Goal: Task Accomplishment & Management: Complete application form

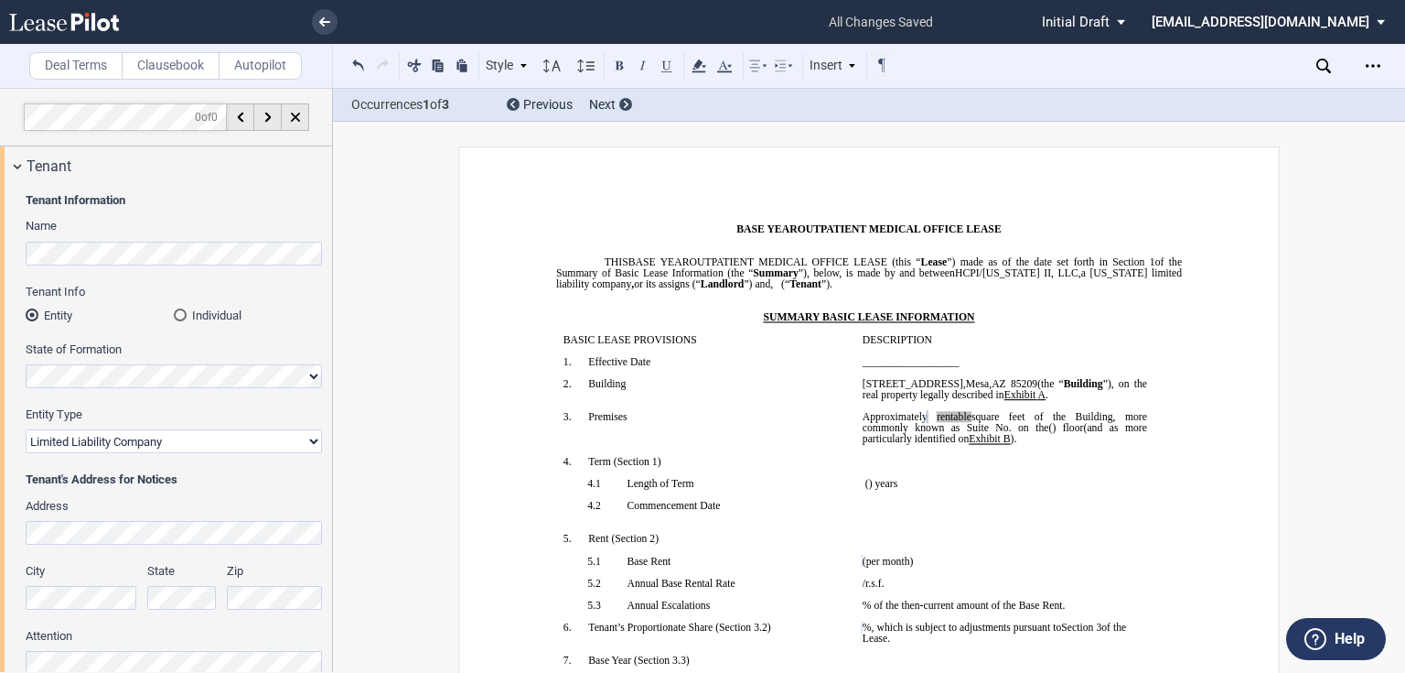
select select "landlord"
select select "modified gross"
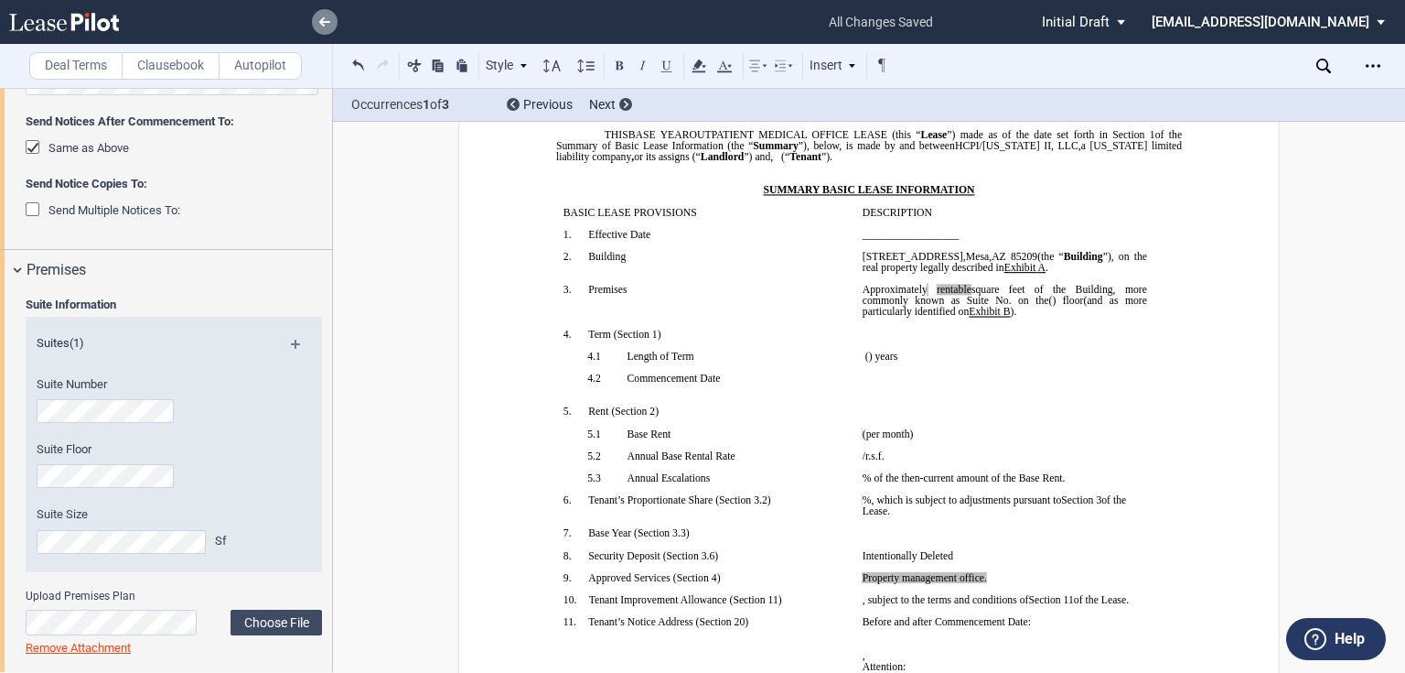
click at [335, 19] on link at bounding box center [325, 22] width 26 height 26
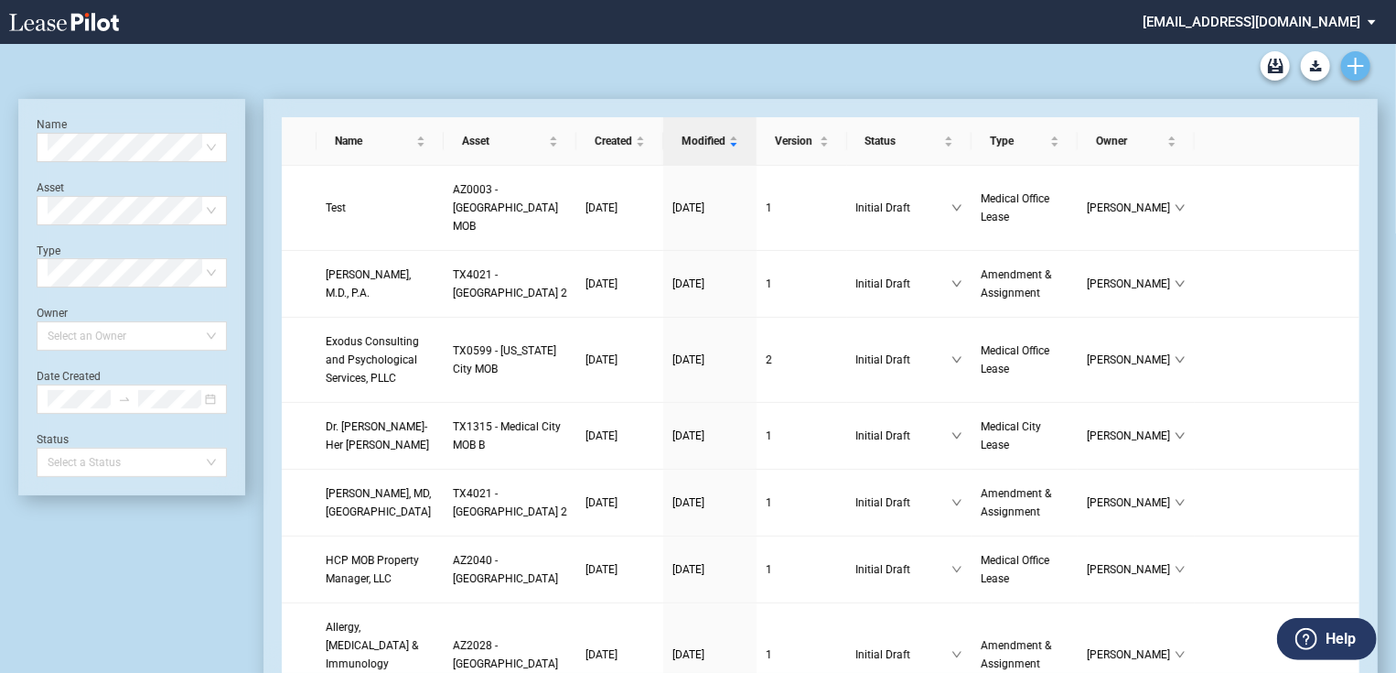
click at [1351, 66] on use "Create new document" at bounding box center [1356, 66] width 16 height 16
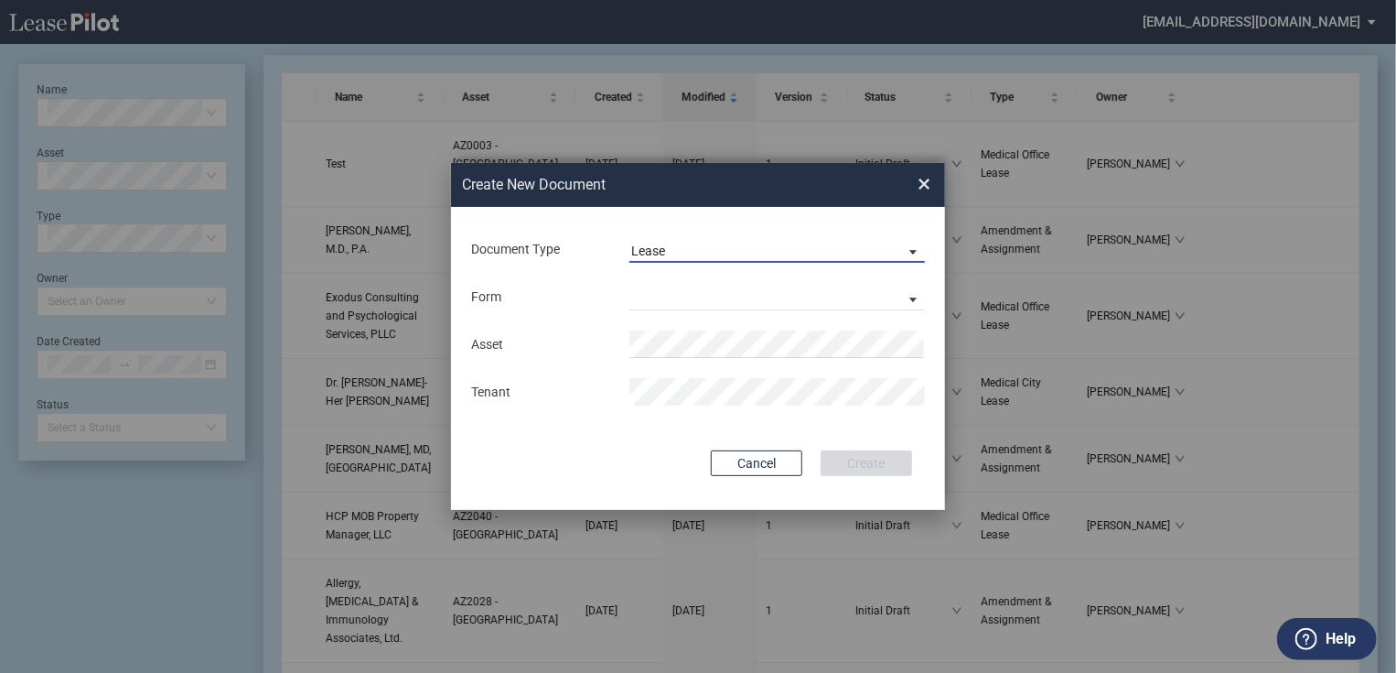
click at [716, 242] on span "Lease" at bounding box center [762, 251] width 263 height 18
click at [703, 253] on md-option "Lease" at bounding box center [779, 251] width 325 height 44
click at [685, 290] on md-select "Medical Office Lease Scottsdale Lease Louisville Lease 1370 Medical Place Lease…" at bounding box center [778, 296] width 296 height 27
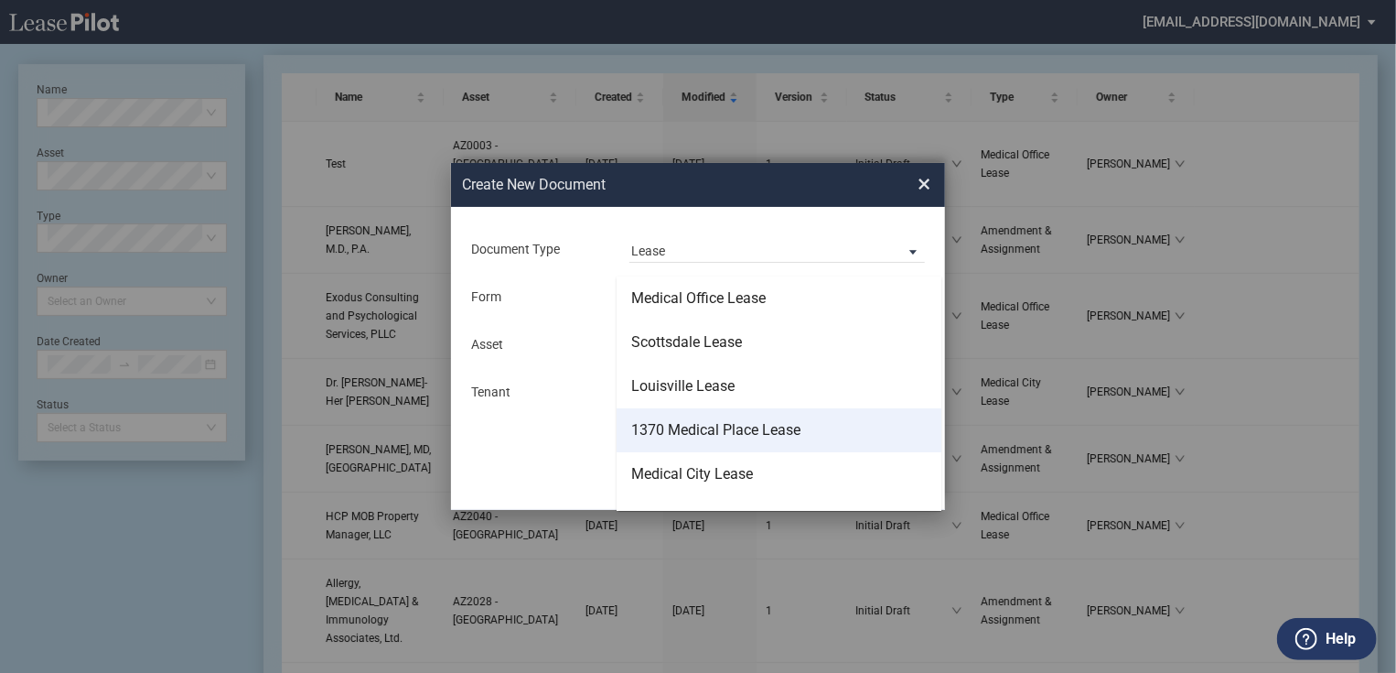
scroll to position [73, 0]
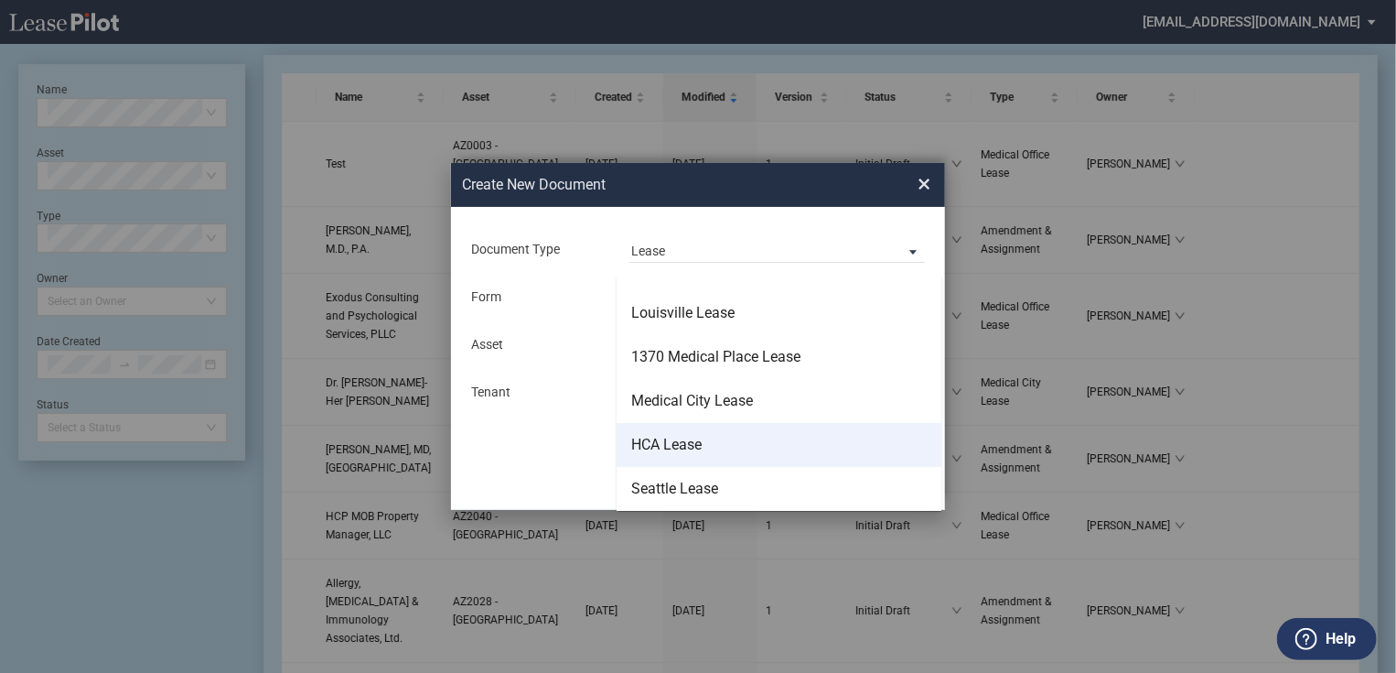
click at [695, 449] on div "HCA Lease" at bounding box center [666, 445] width 70 height 20
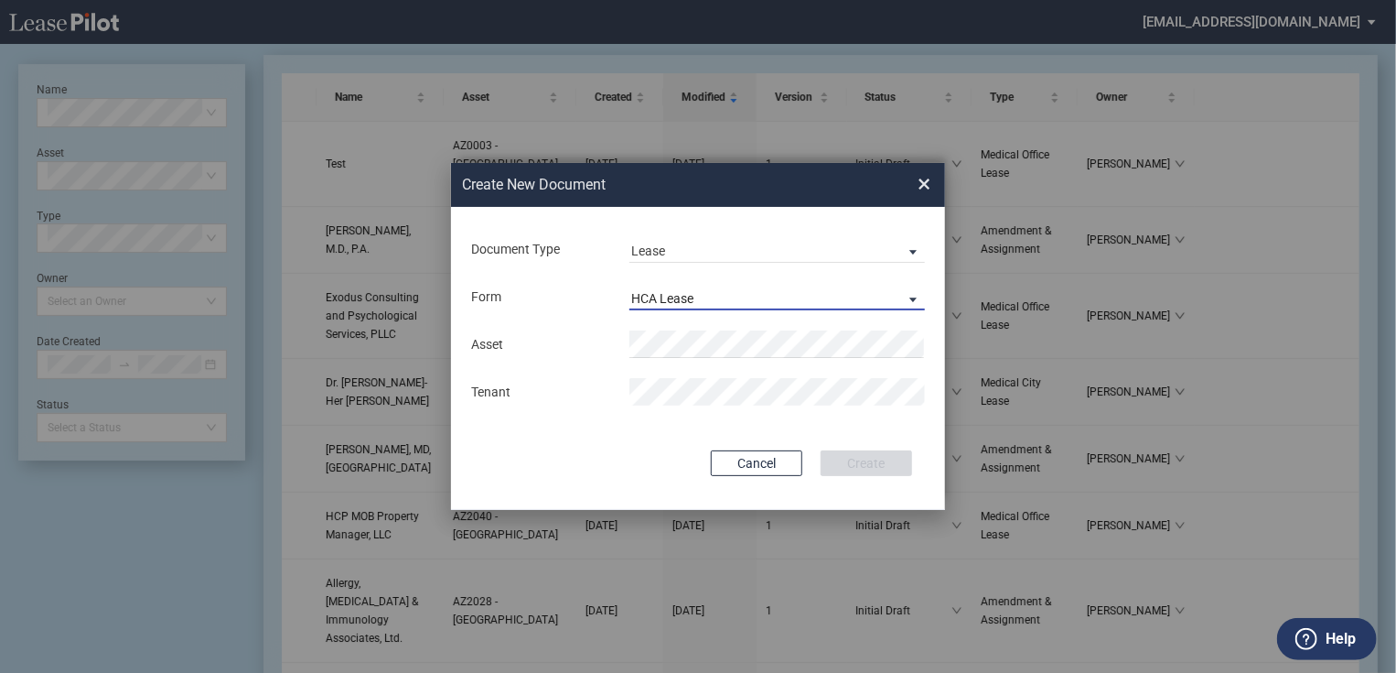
click at [736, 305] on span "HCA Lease" at bounding box center [762, 299] width 263 height 18
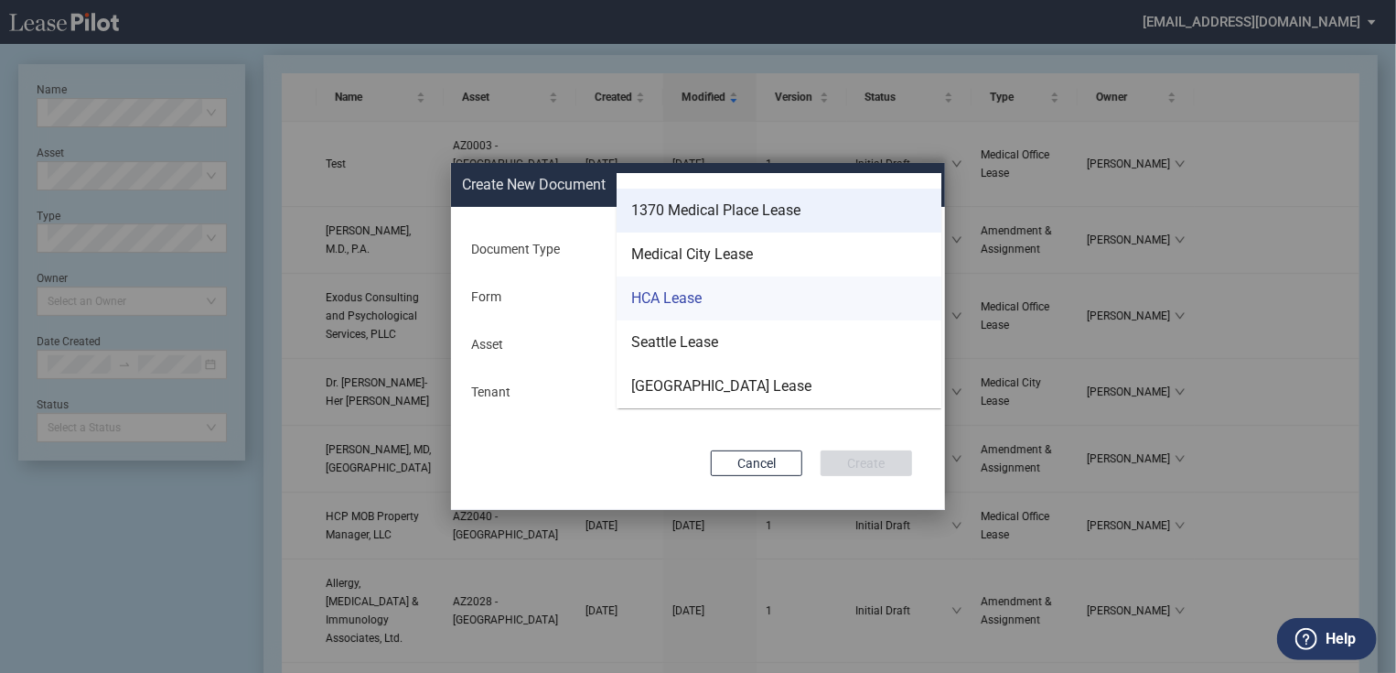
scroll to position [0, 0]
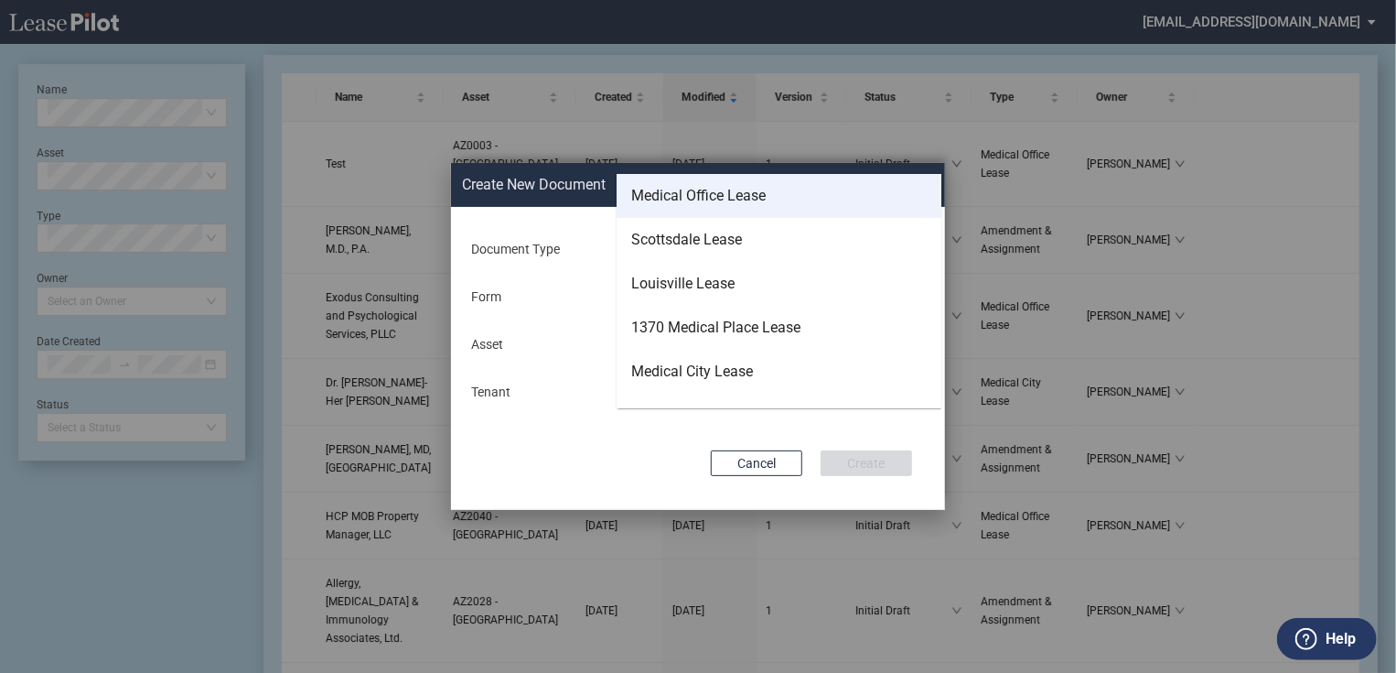
click at [738, 180] on md-option "Medical Office Lease" at bounding box center [779, 196] width 325 height 44
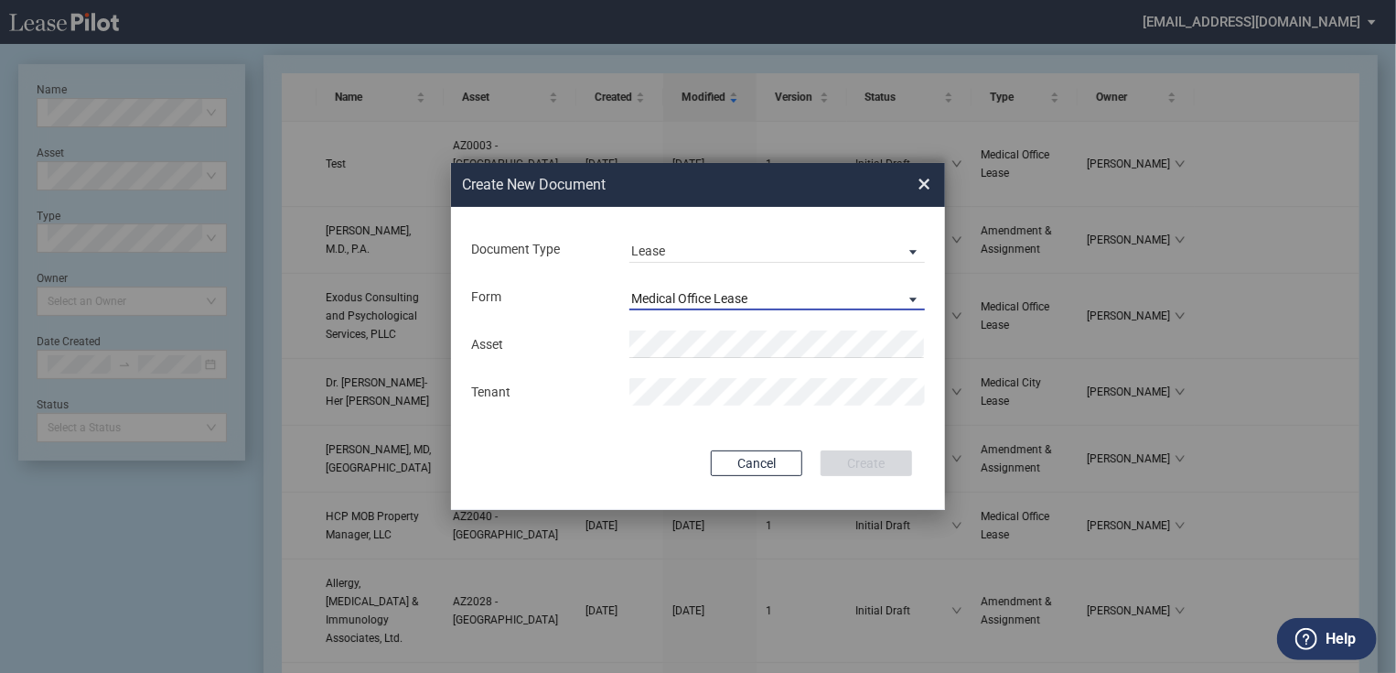
click at [797, 300] on span "Medical Office Lease" at bounding box center [762, 299] width 263 height 18
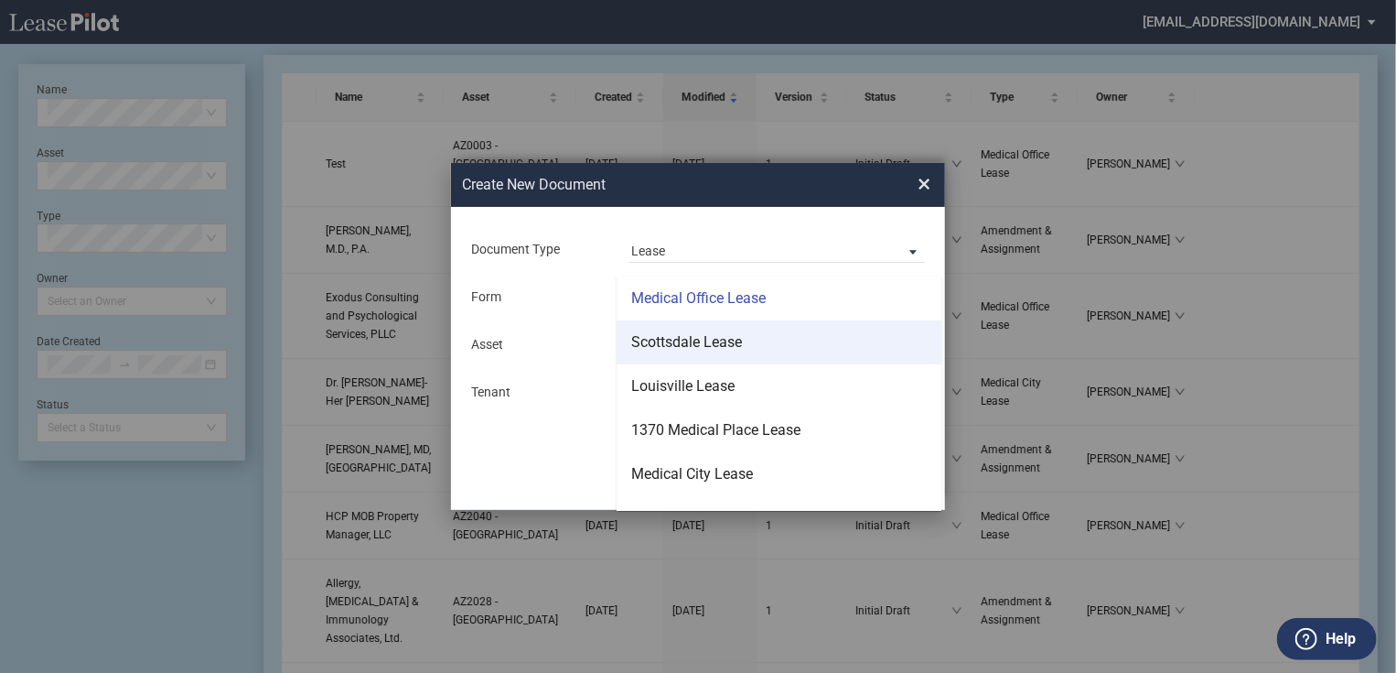
click at [765, 354] on md-option "Scottsdale Lease" at bounding box center [779, 342] width 325 height 44
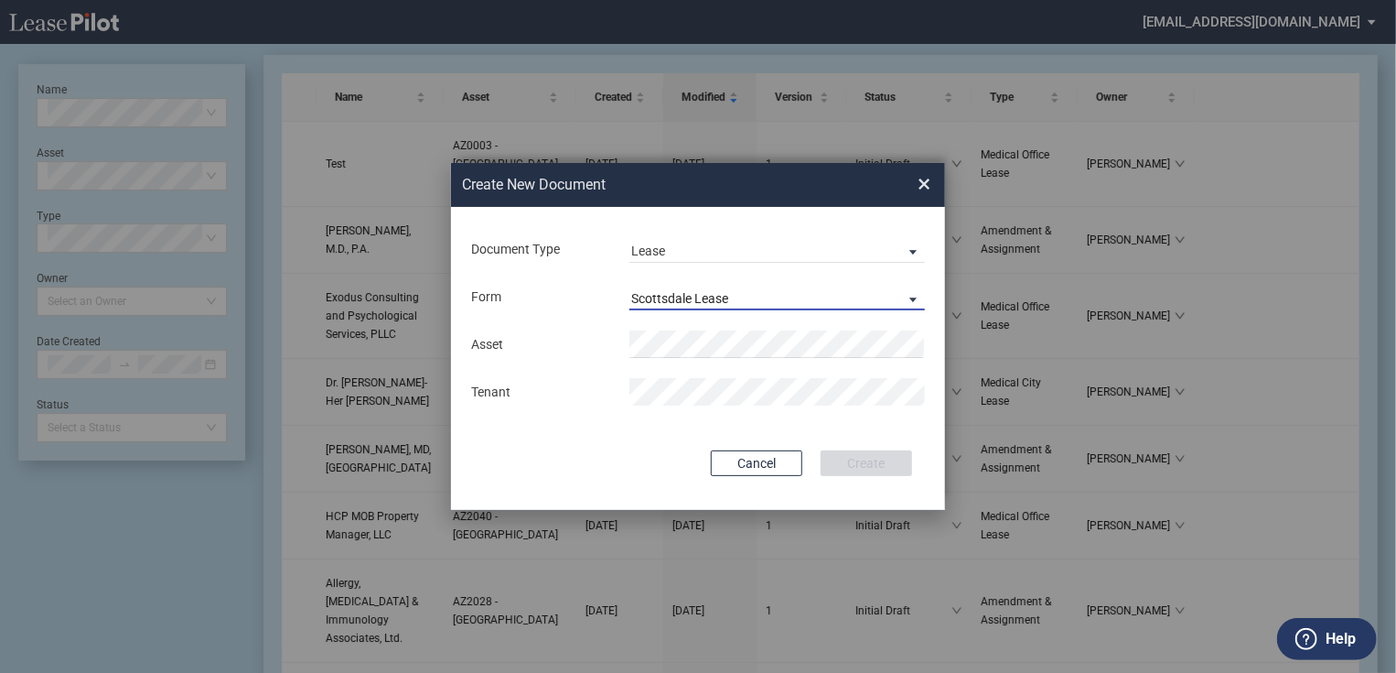
click at [770, 299] on span "Scottsdale Lease" at bounding box center [762, 299] width 263 height 18
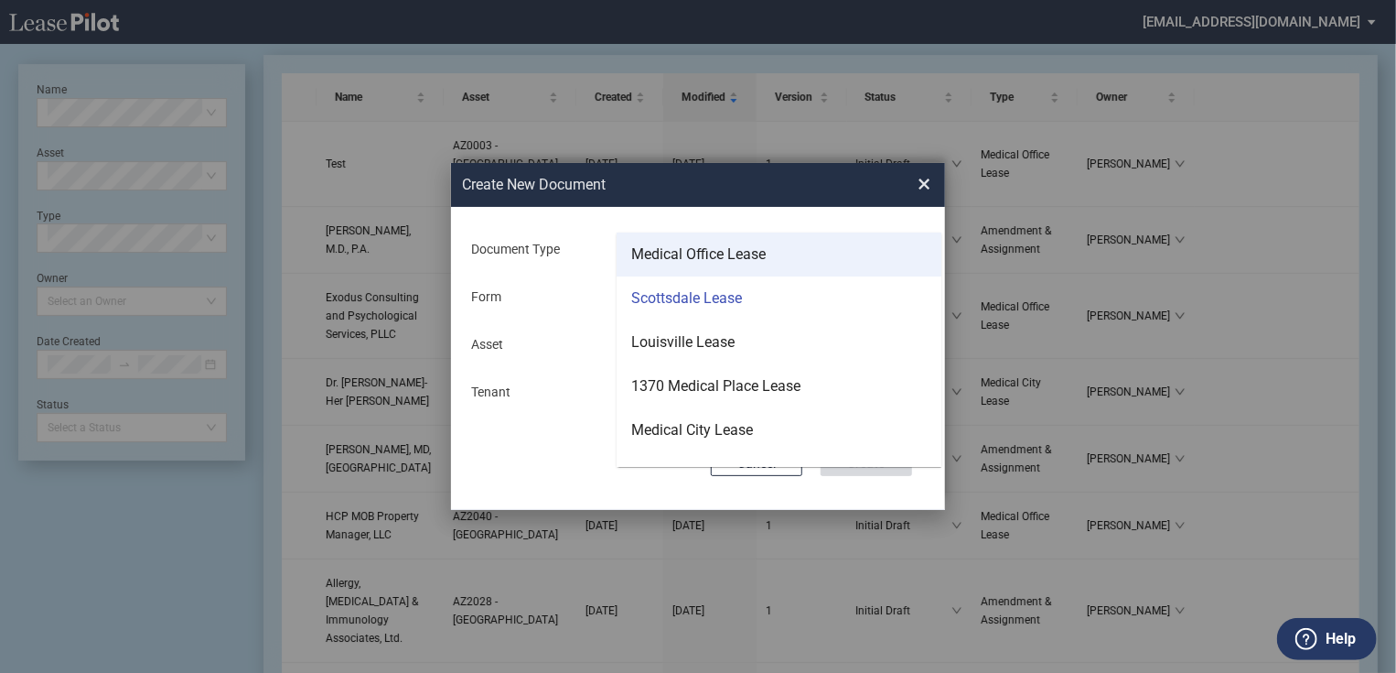
click at [785, 259] on md-option "Medical Office Lease" at bounding box center [779, 254] width 325 height 44
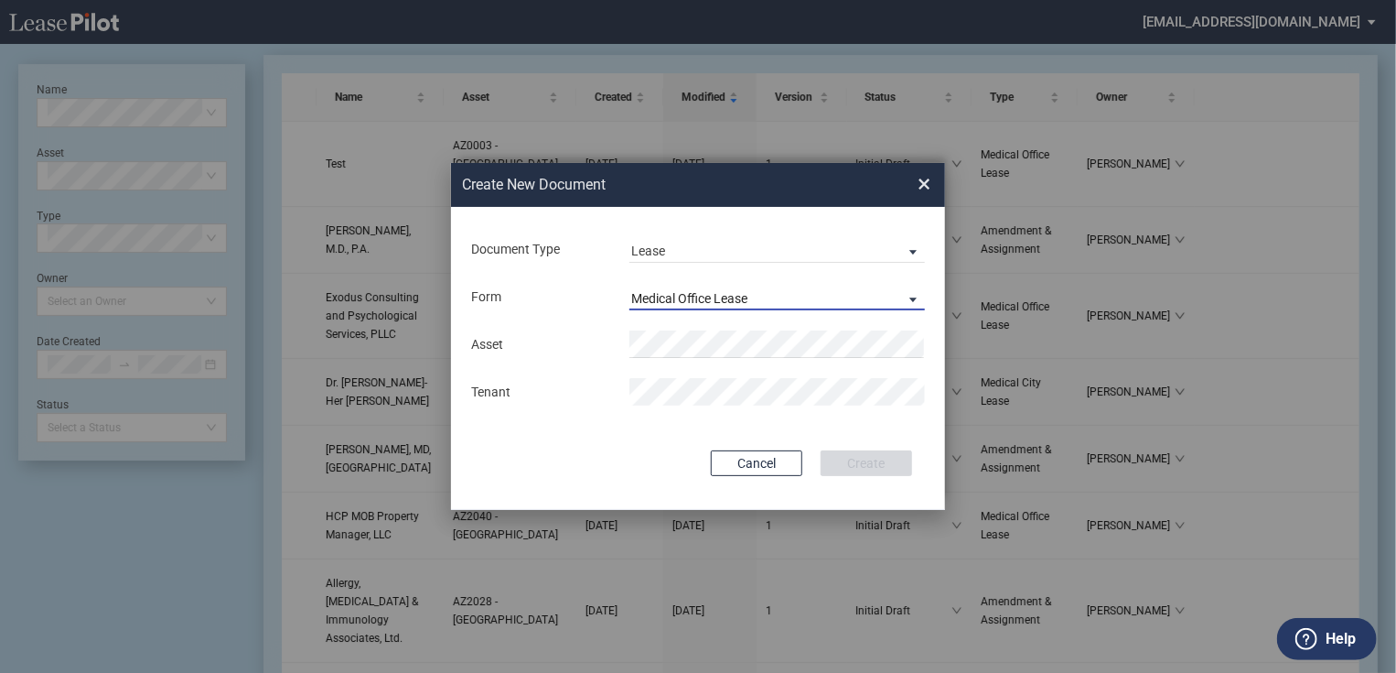
click at [784, 291] on span "Medical Office Lease" at bounding box center [762, 299] width 263 height 18
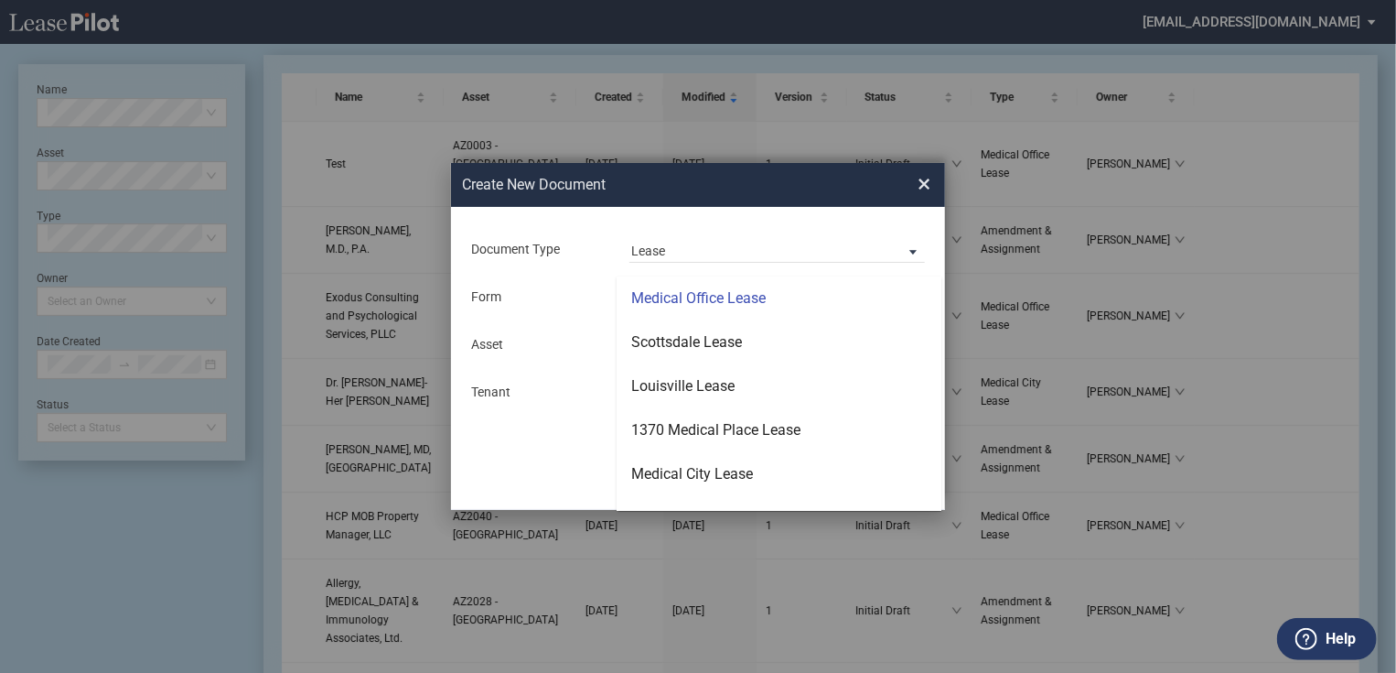
click at [804, 186] on md-backdrop at bounding box center [698, 358] width 1396 height 716
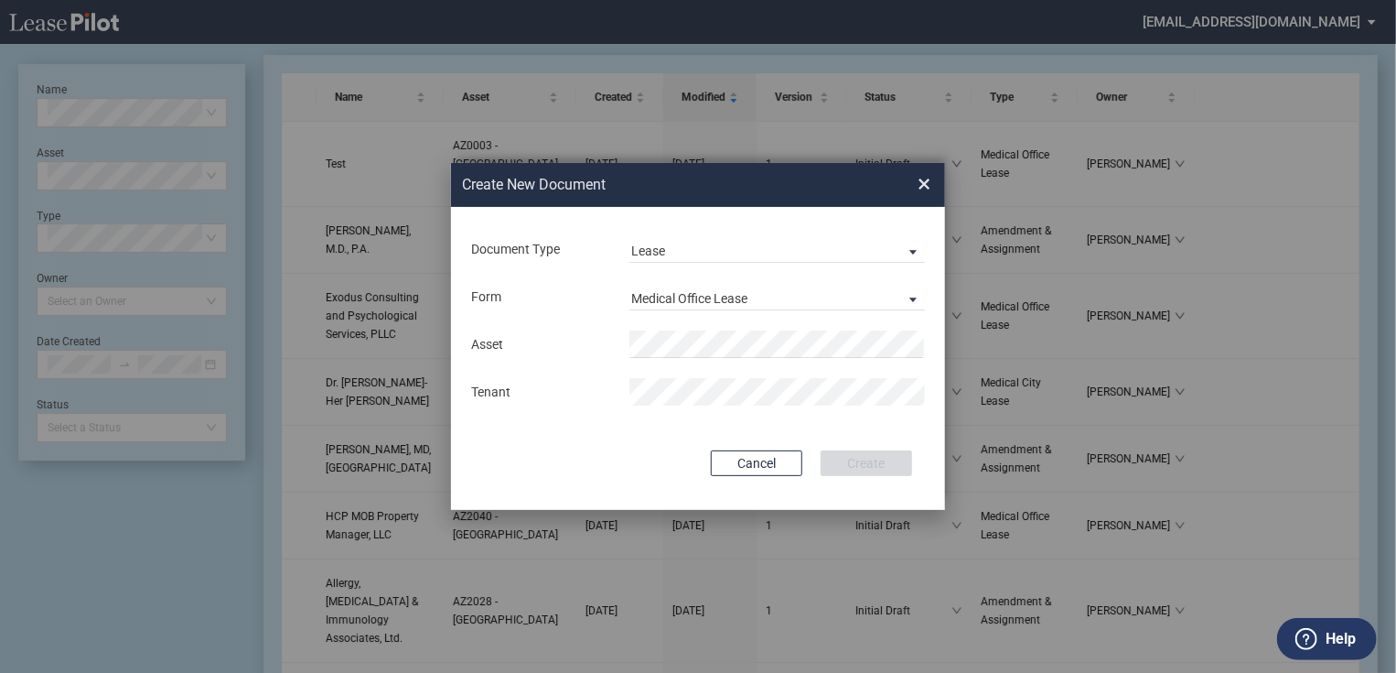
click at [930, 186] on span "×" at bounding box center [924, 183] width 13 height 29
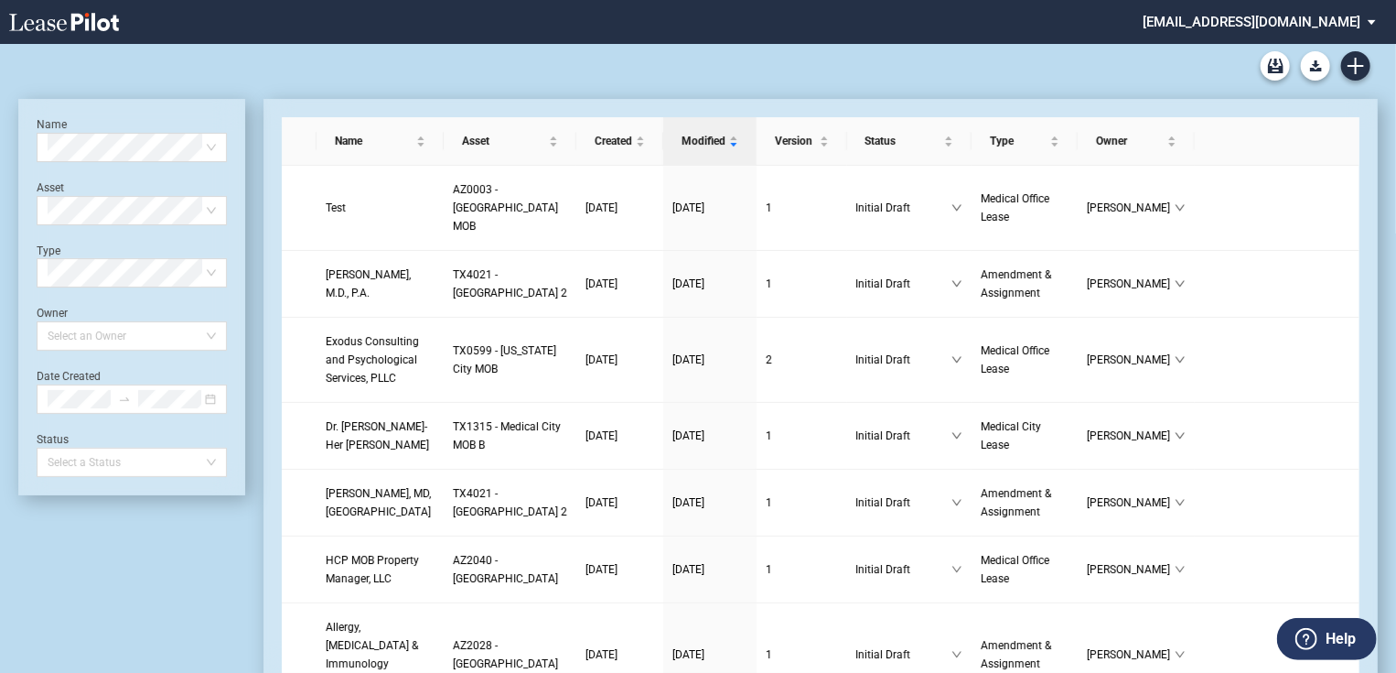
scroll to position [44, 0]
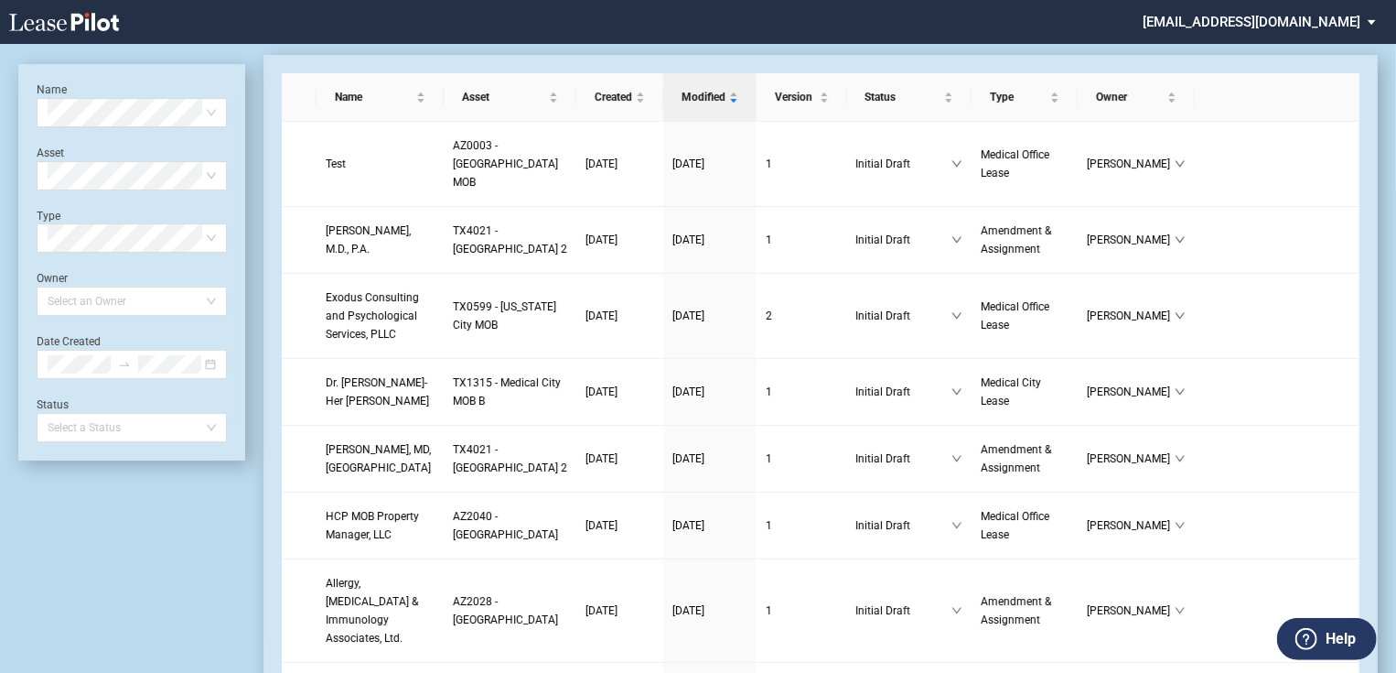
click at [1237, 26] on md-select "jlarce@healthpeak.com Admin Area Settings Sign Out" at bounding box center [1266, 20] width 251 height 41
click at [1248, 58] on div "Admin Area" at bounding box center [1249, 49] width 66 height 18
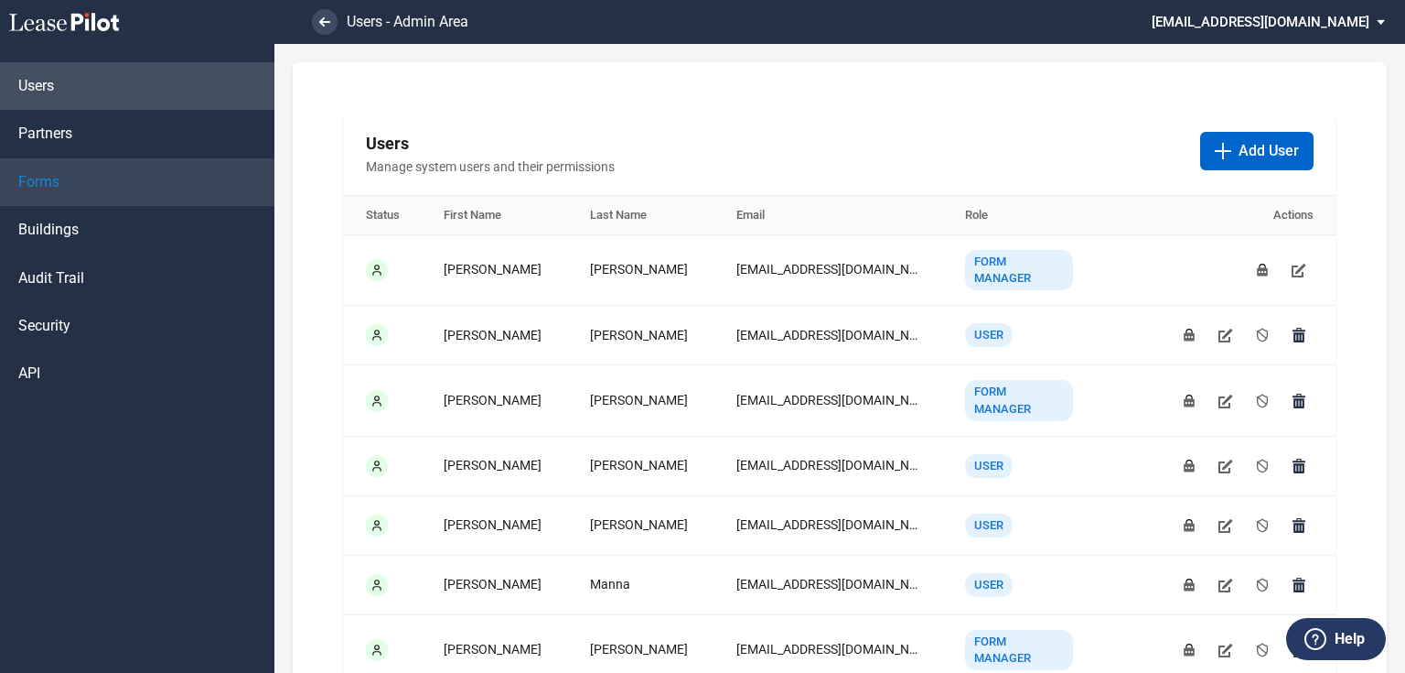
click at [102, 194] on link "Forms" at bounding box center [137, 182] width 275 height 48
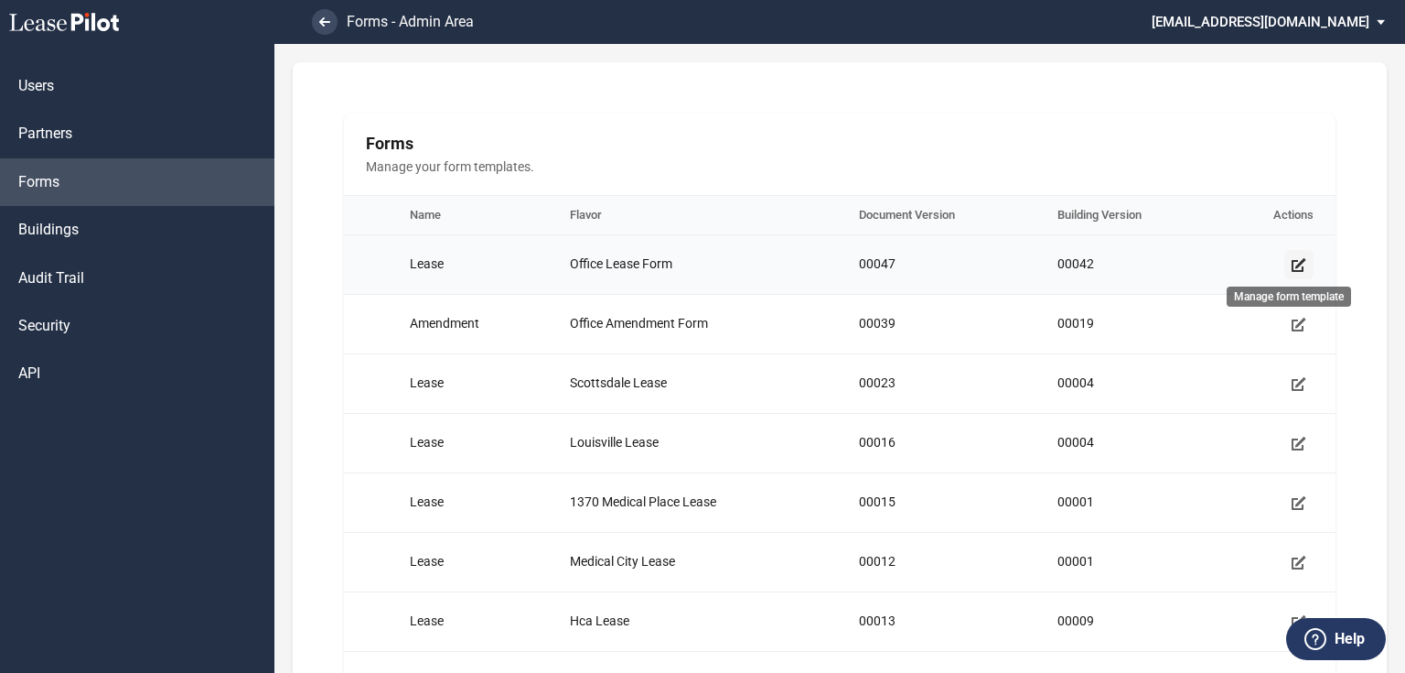
click at [1293, 264] on icon "Manage form template" at bounding box center [1299, 264] width 15 height 15
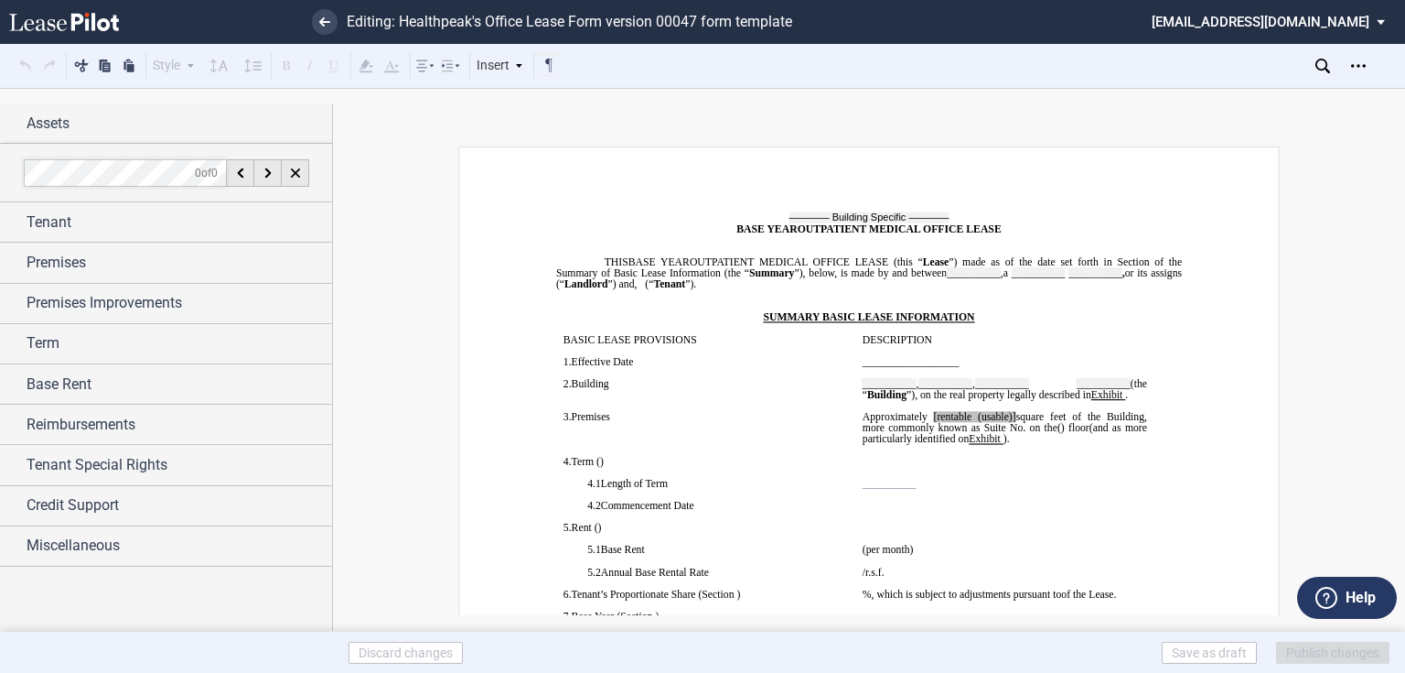
click at [677, 425] on div at bounding box center [702, 336] width 1405 height 673
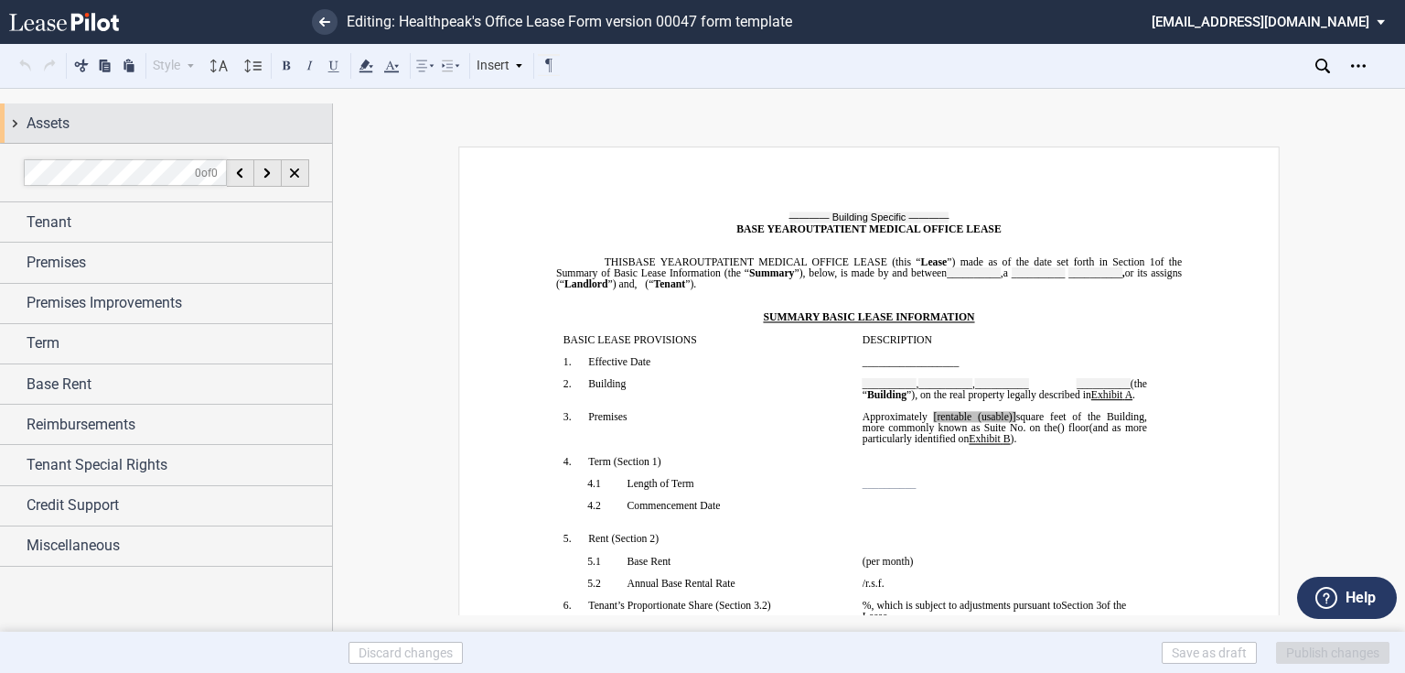
click at [144, 141] on div "Assets" at bounding box center [166, 122] width 332 height 39
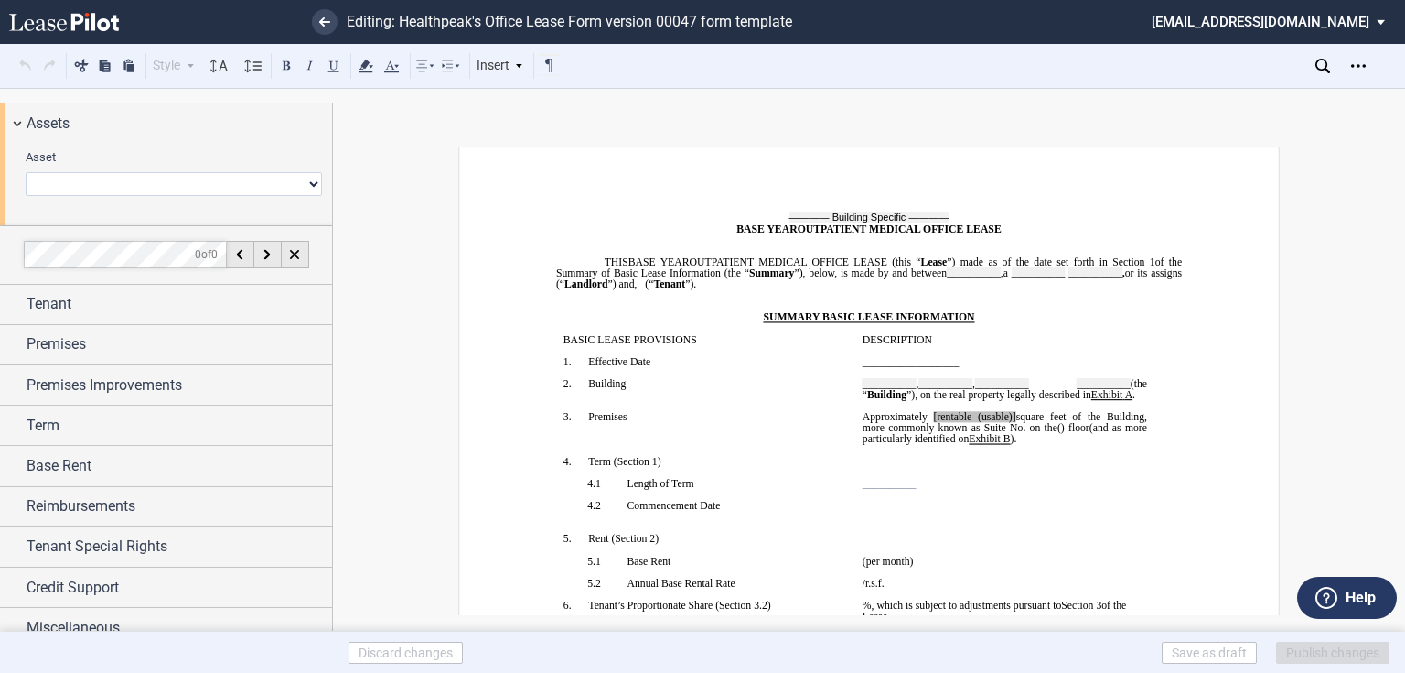
click at [124, 180] on select "0239 - Gateway 0318 - UCD Midtown Clinic 0346 - Castledale 0404 - Roseburg 0436…" at bounding box center [174, 184] width 296 height 24
drag, startPoint x: 123, startPoint y: 182, endPoint x: 211, endPoint y: 177, distance: 88.9
click at [123, 182] on select "0239 - Gateway 0318 - UCD Midtown Clinic 0346 - Castledale 0404 - Roseburg 0436…" at bounding box center [174, 184] width 296 height 24
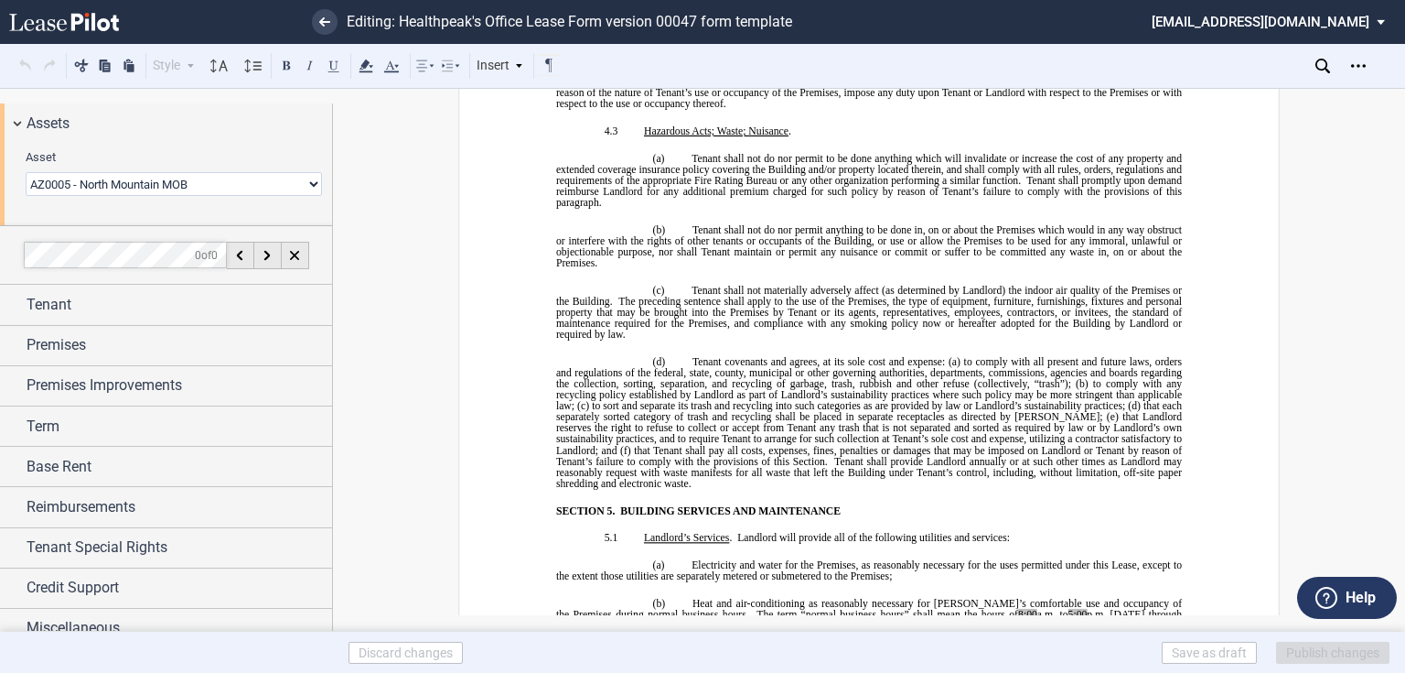
scroll to position [5271, 0]
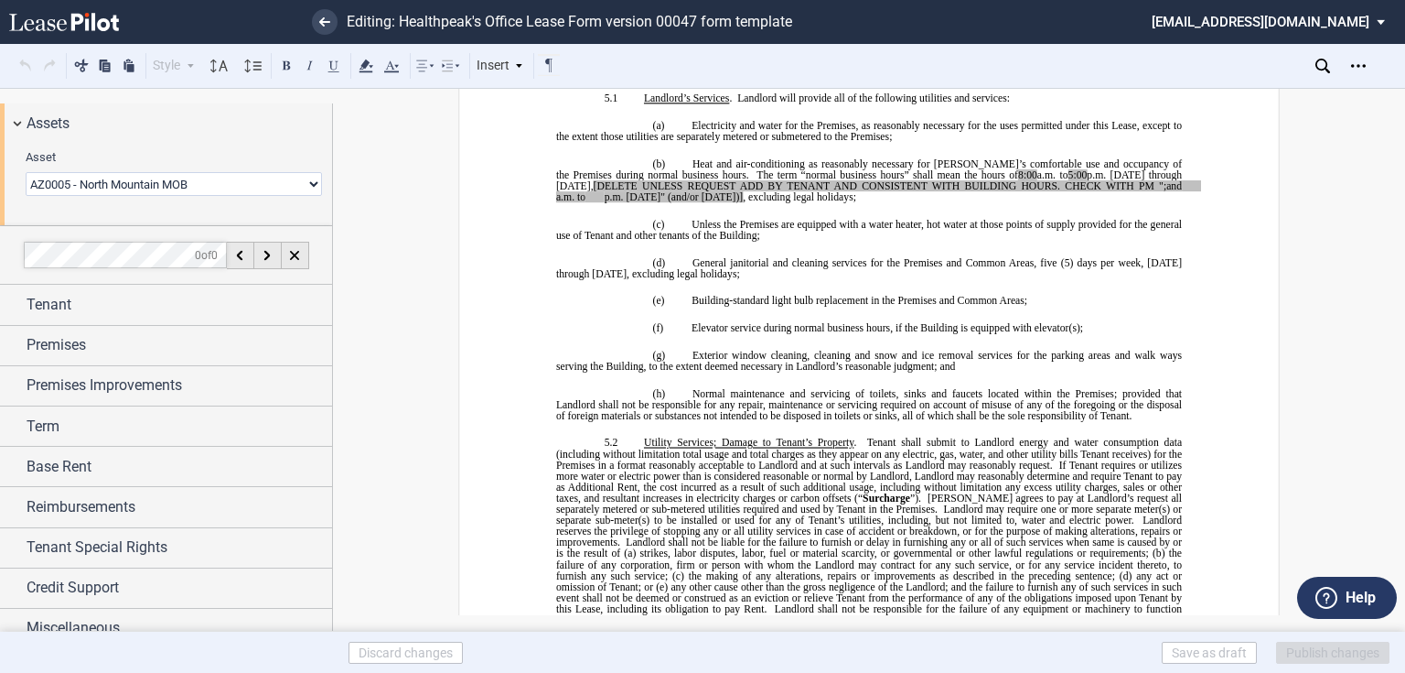
click at [223, 174] on select "0239 - Gateway 0318 - UCD Midtown Clinic 0346 - Castledale 0404 - Roseburg 0436…" at bounding box center [174, 184] width 296 height 24
click at [223, 184] on select "0239 - Gateway 0318 - UCD Midtown Clinic 0346 - Castledale 0404 - Roseburg 0436…" at bounding box center [174, 184] width 296 height 24
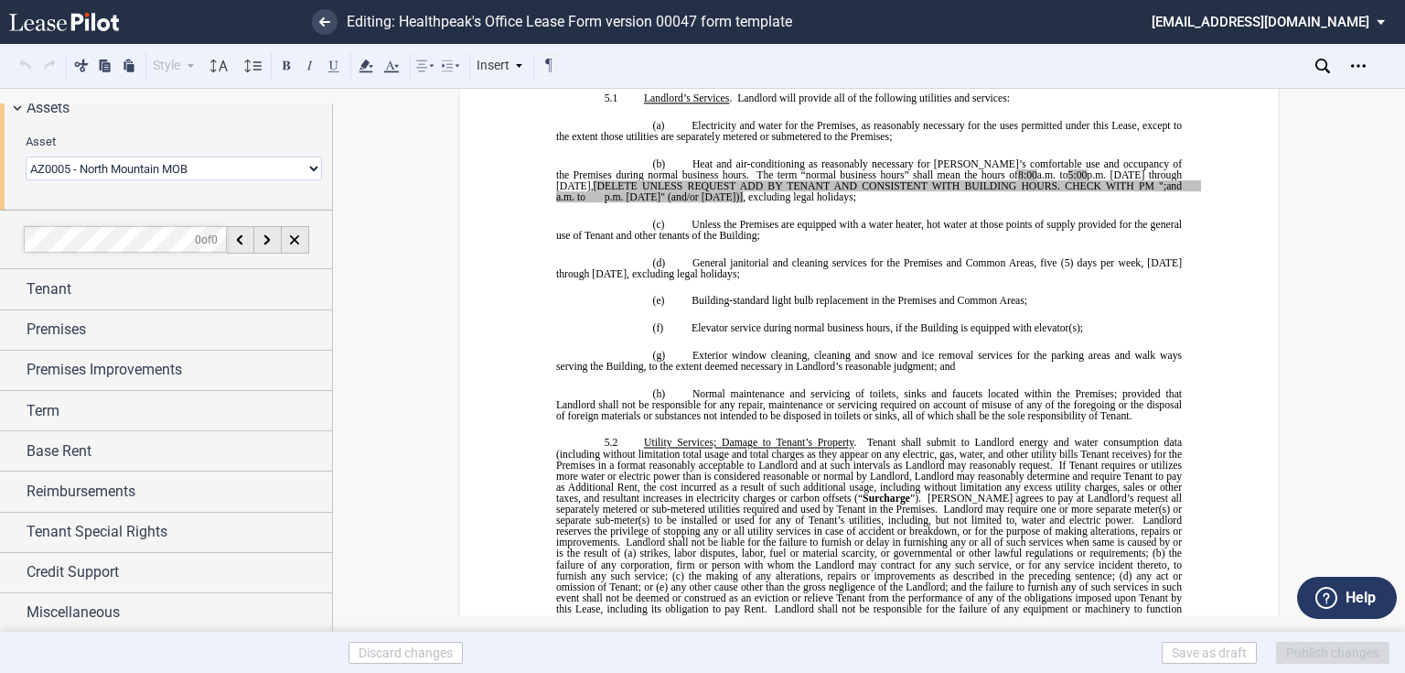
click at [264, 176] on select "0239 - Gateway 0318 - UCD Midtown Clinic 0346 - Castledale 0404 - Roseburg 0436…" at bounding box center [174, 168] width 296 height 24
select select "object:4934"
click at [26, 156] on select "0239 - Gateway 0318 - UCD Midtown Clinic 0346 - Castledale 0404 - Roseburg 0436…" at bounding box center [174, 168] width 296 height 24
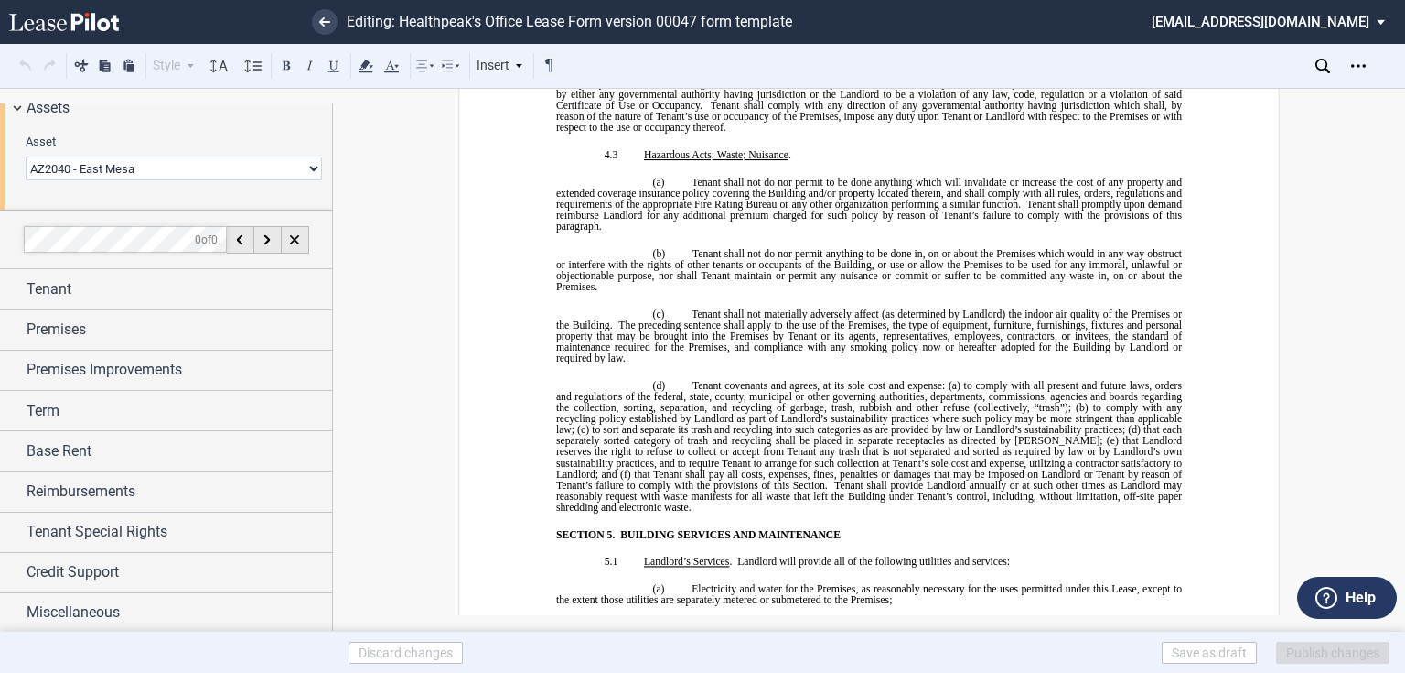
scroll to position [4831, 0]
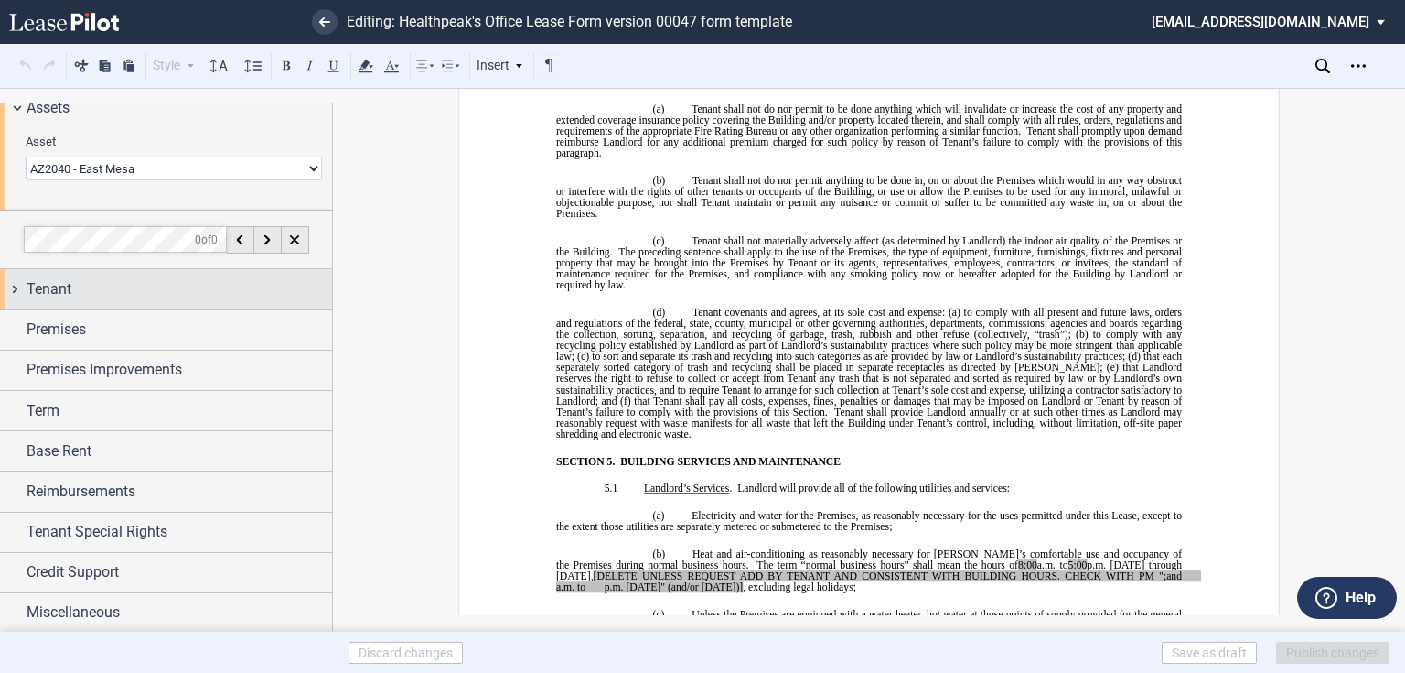
click at [58, 285] on span "Tenant" at bounding box center [49, 289] width 45 height 22
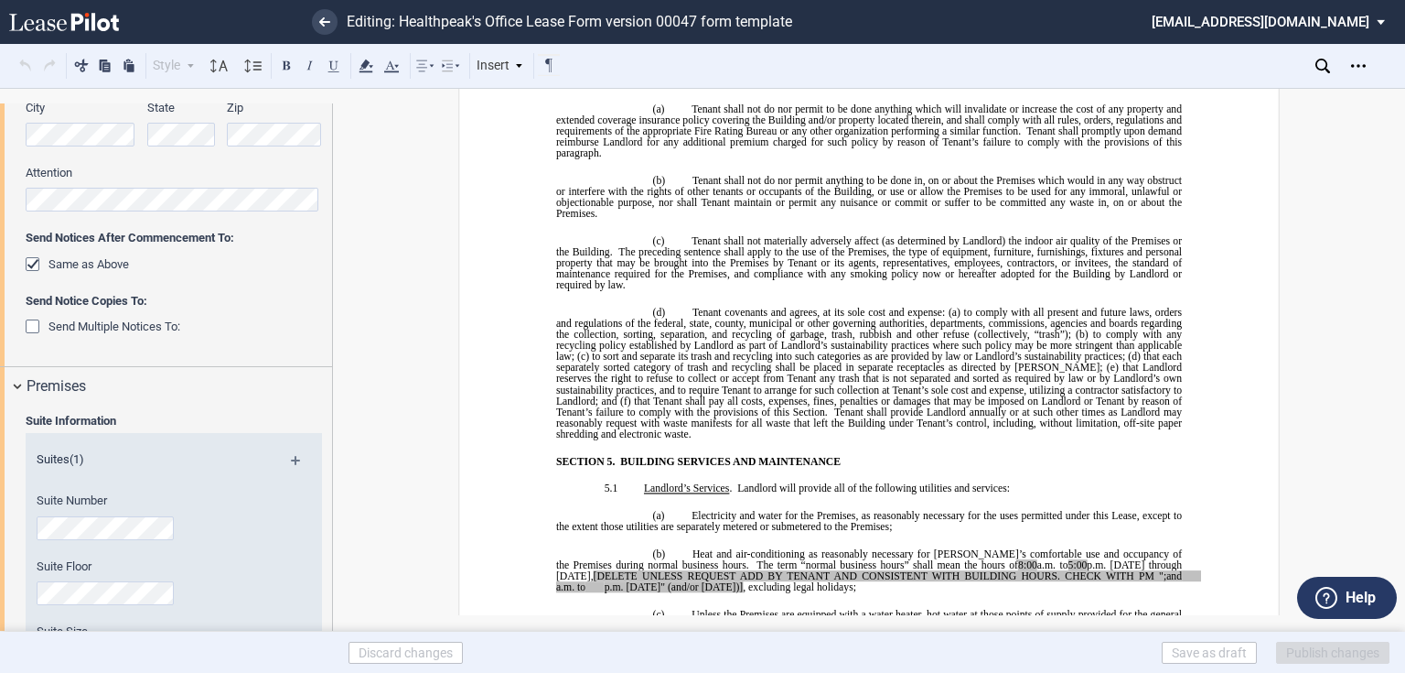
click at [88, 435] on div "Suites (1) Suite Number Suite Floor Suite Size Sf" at bounding box center [174, 560] width 296 height 255
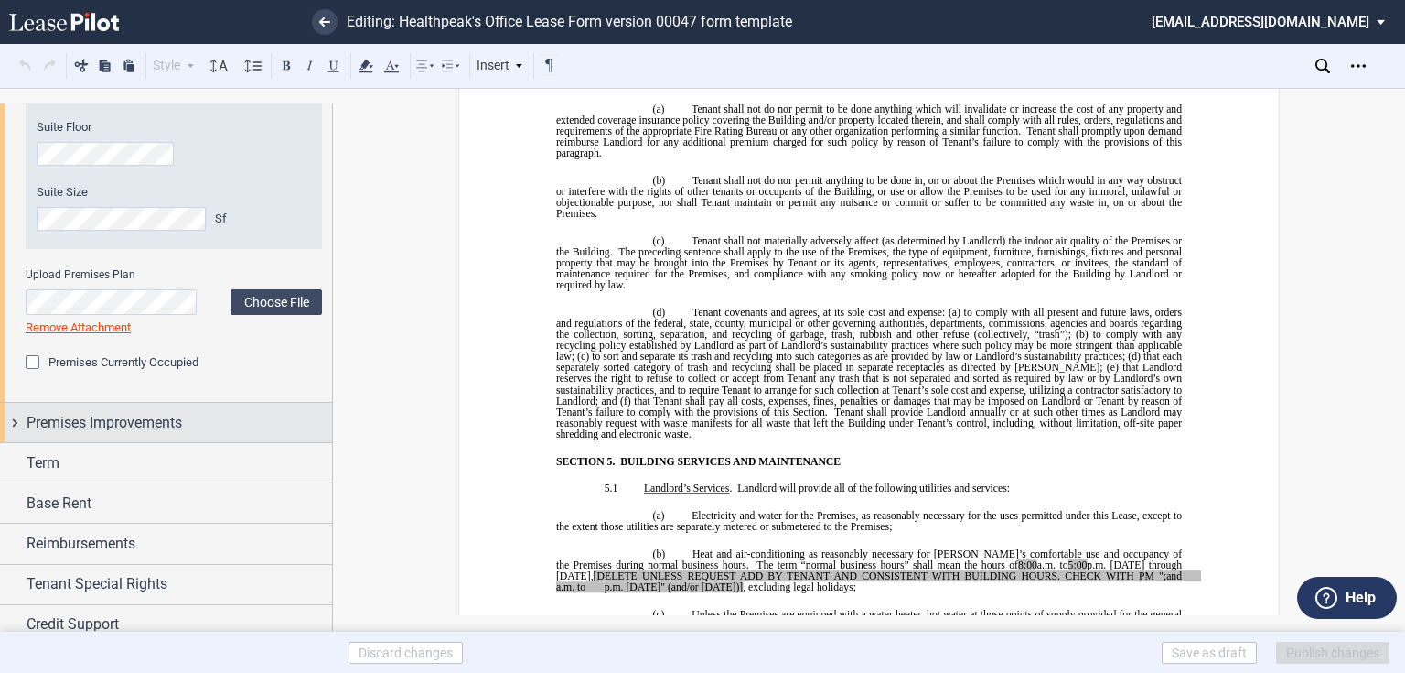
click at [108, 405] on div "Premises Improvements" at bounding box center [166, 422] width 332 height 39
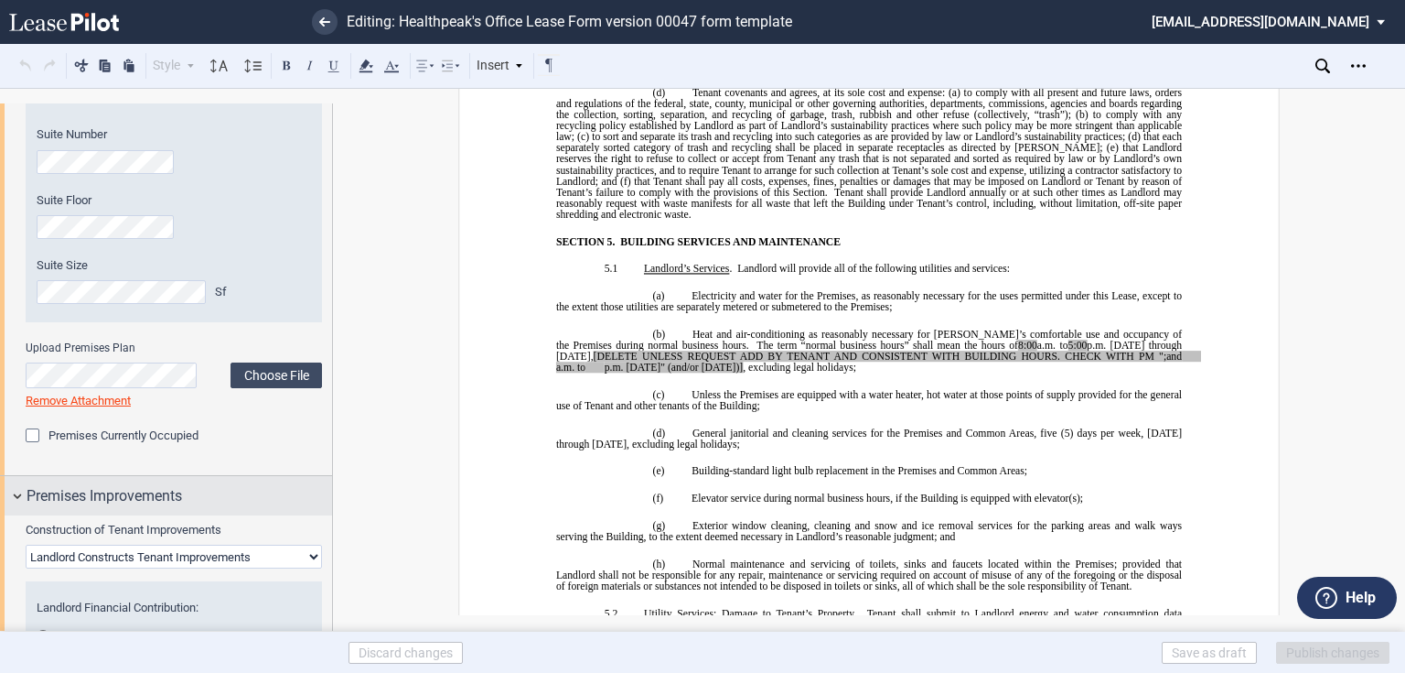
scroll to position [1540, 0]
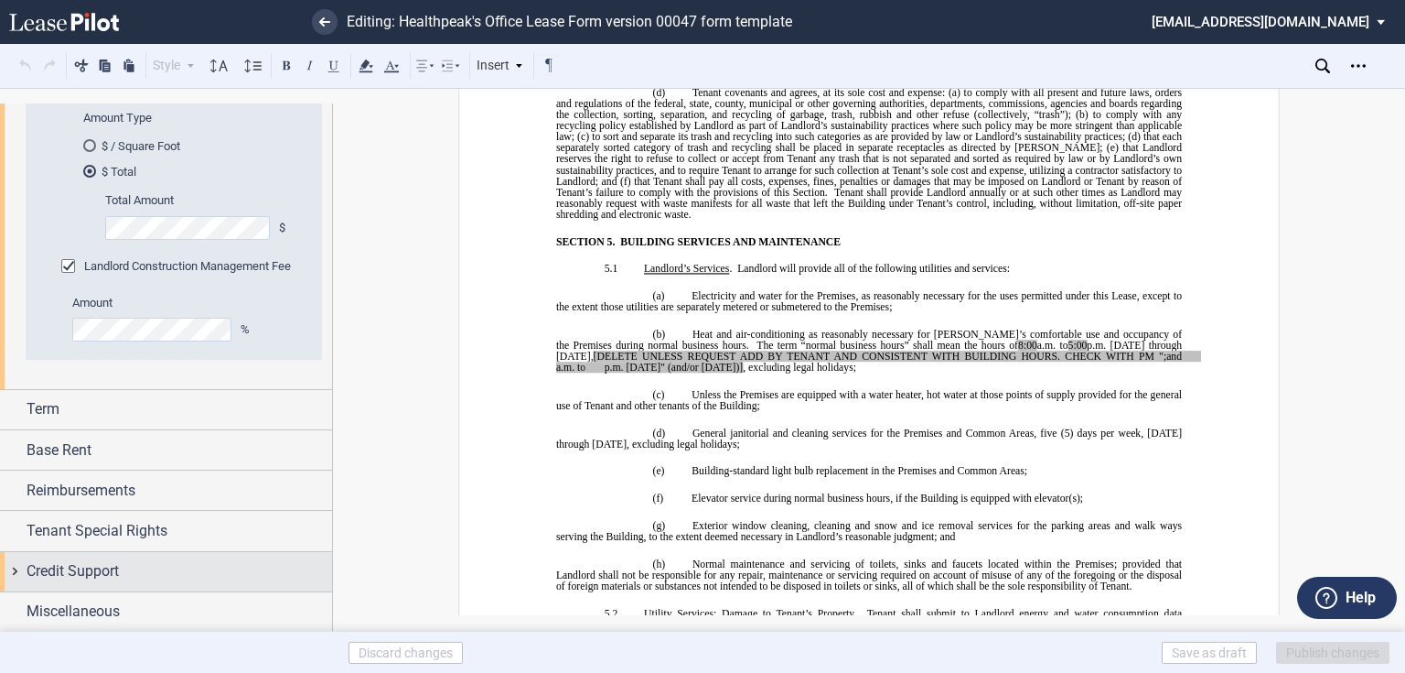
click at [75, 575] on span "Credit Support" at bounding box center [73, 571] width 92 height 22
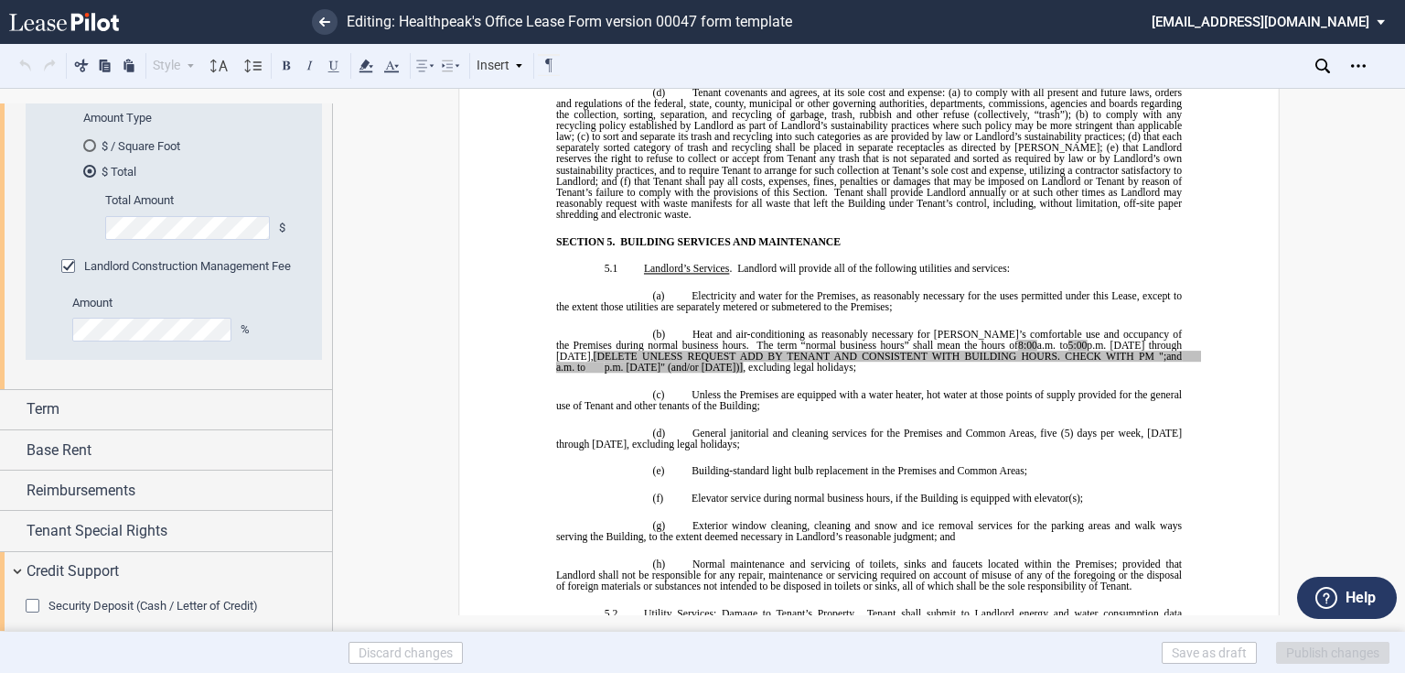
scroll to position [1613, 0]
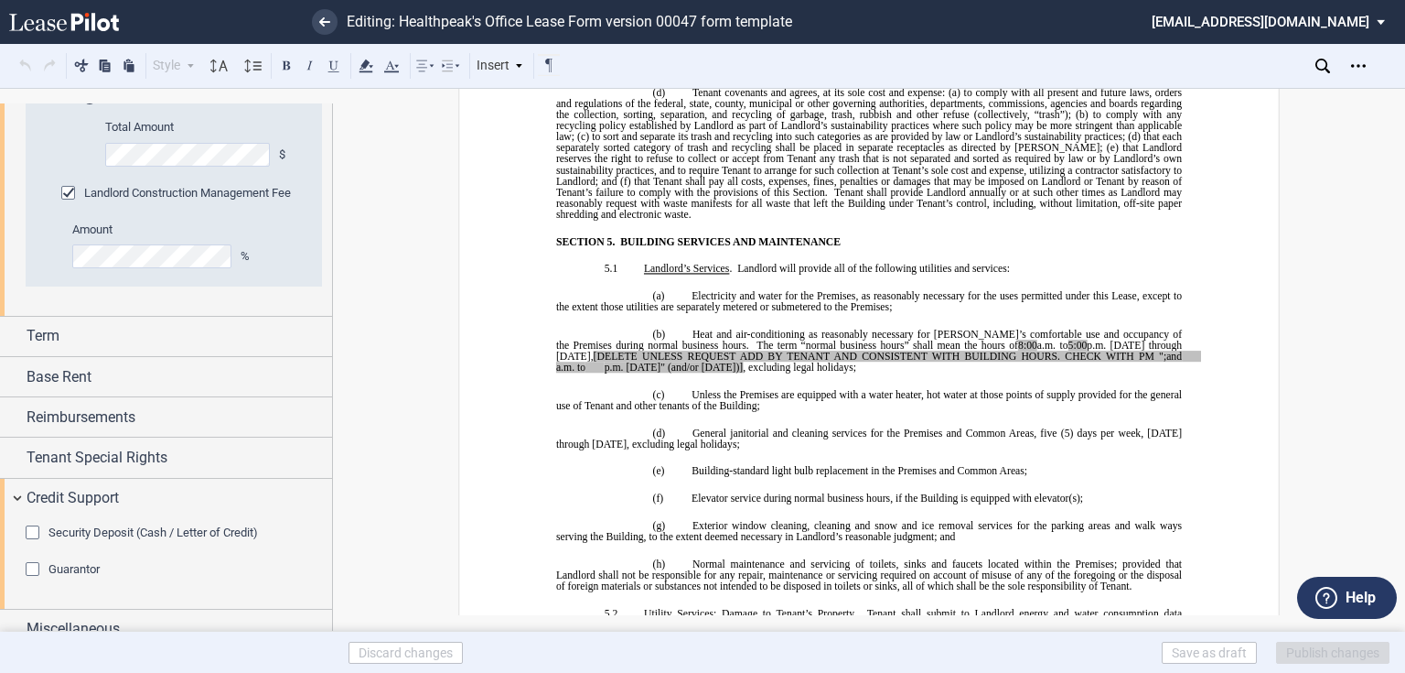
click at [33, 530] on div "Security Deposit (Cash / Letter of Credit)" at bounding box center [35, 534] width 18 height 18
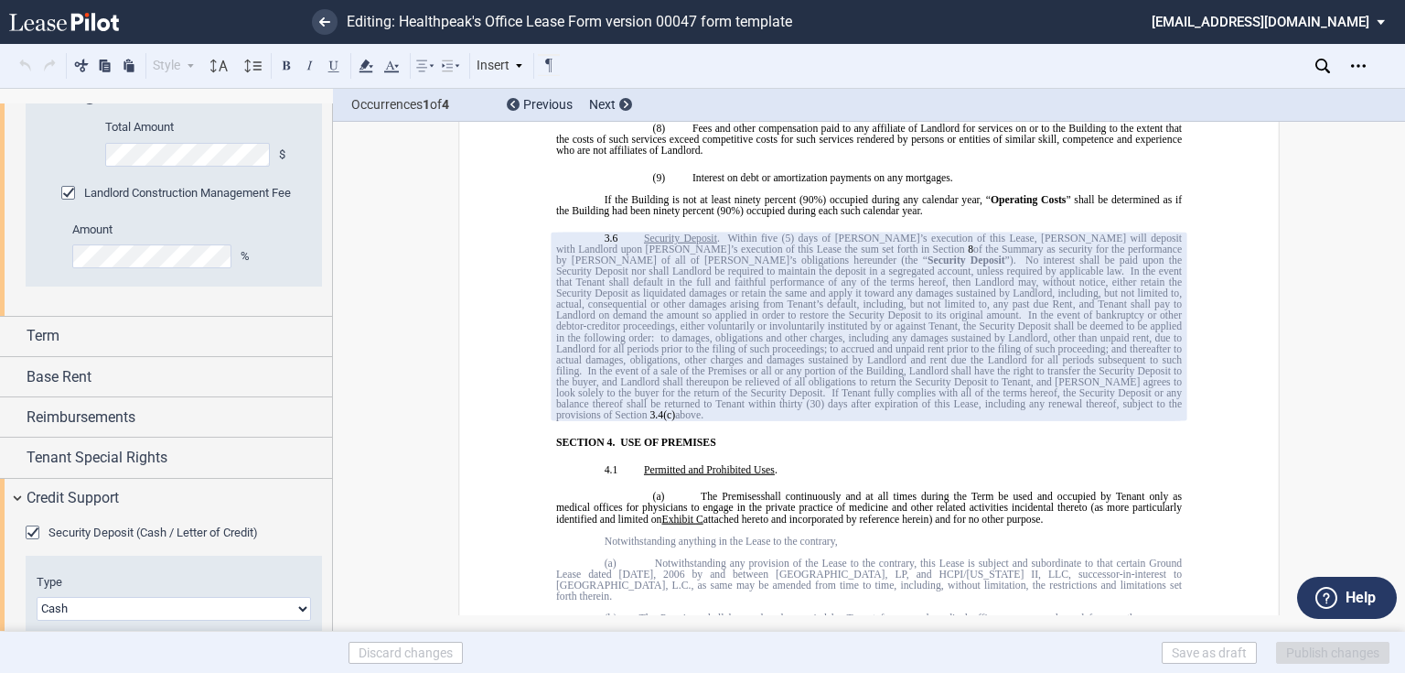
scroll to position [4704, 0]
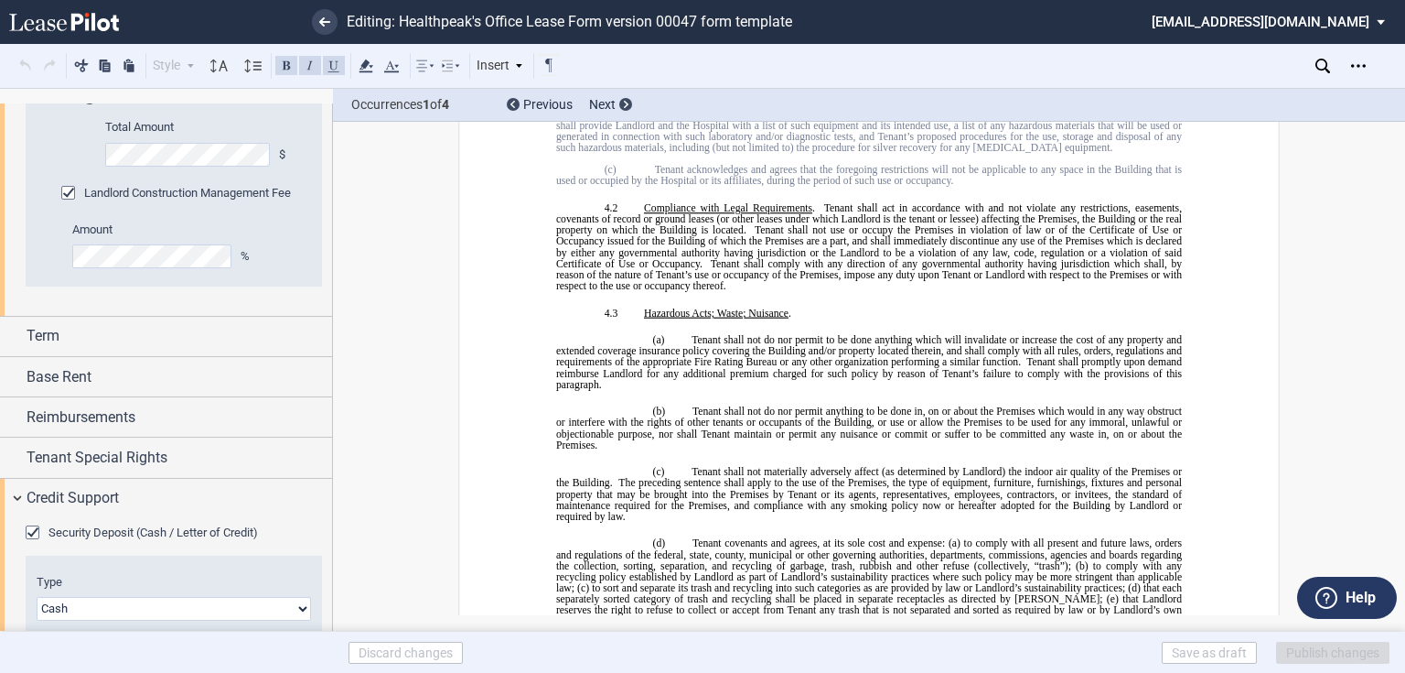
scroll to position [1792, 0]
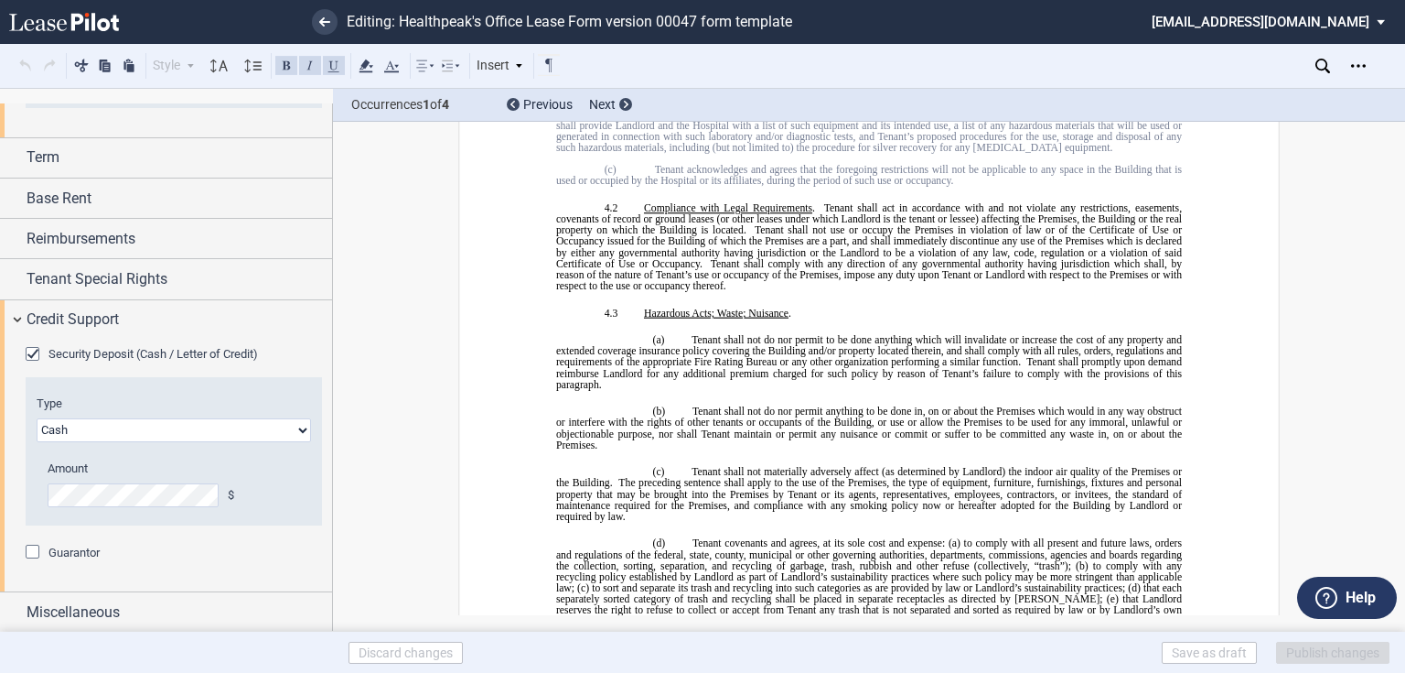
click at [153, 437] on select "Letter of Credit (L/C) Cash Cash and Letter of Credit" at bounding box center [174, 430] width 275 height 24
click at [307, 356] on div "Security Deposit (Cash / Letter of Credit)" at bounding box center [174, 355] width 296 height 18
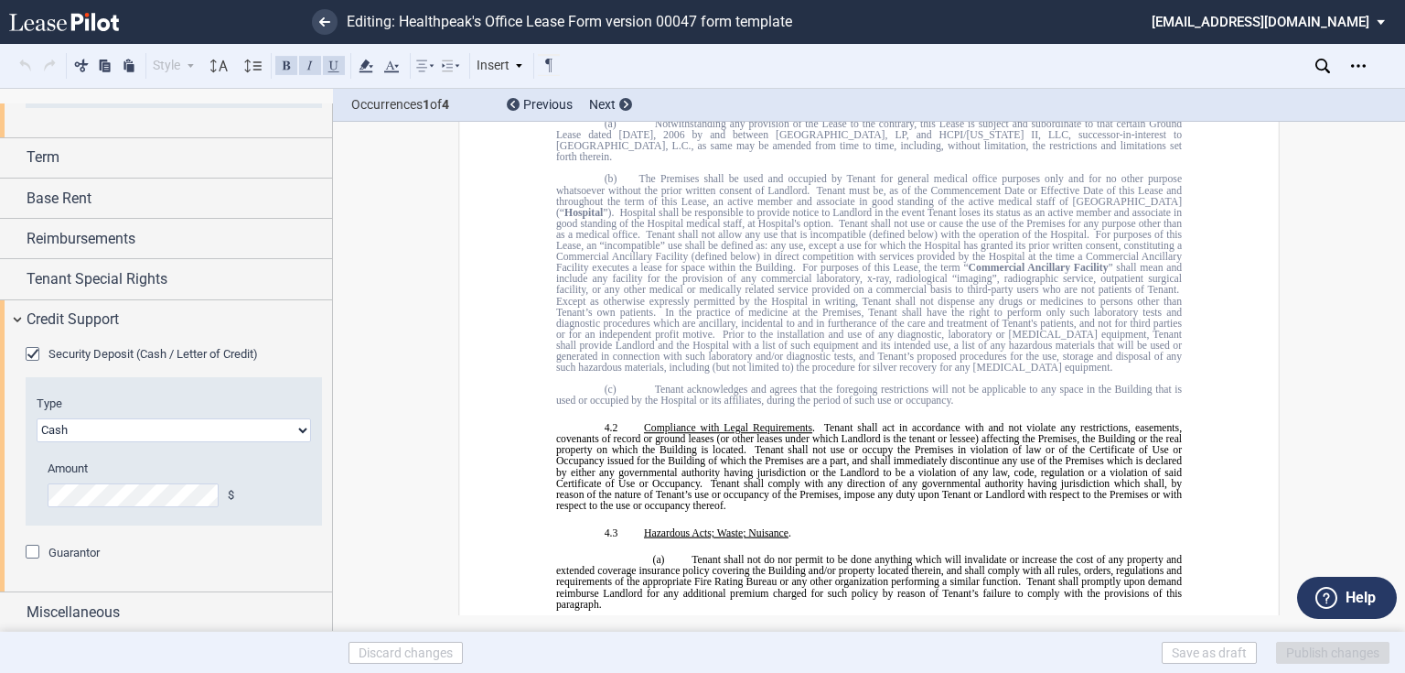
drag, startPoint x: 204, startPoint y: 428, endPoint x: 191, endPoint y: 439, distance: 16.9
click at [204, 428] on select "Letter of Credit (L/C) Cash Cash and Letter of Credit" at bounding box center [174, 430] width 275 height 24
click at [48, 325] on span "Credit Support" at bounding box center [73, 319] width 92 height 22
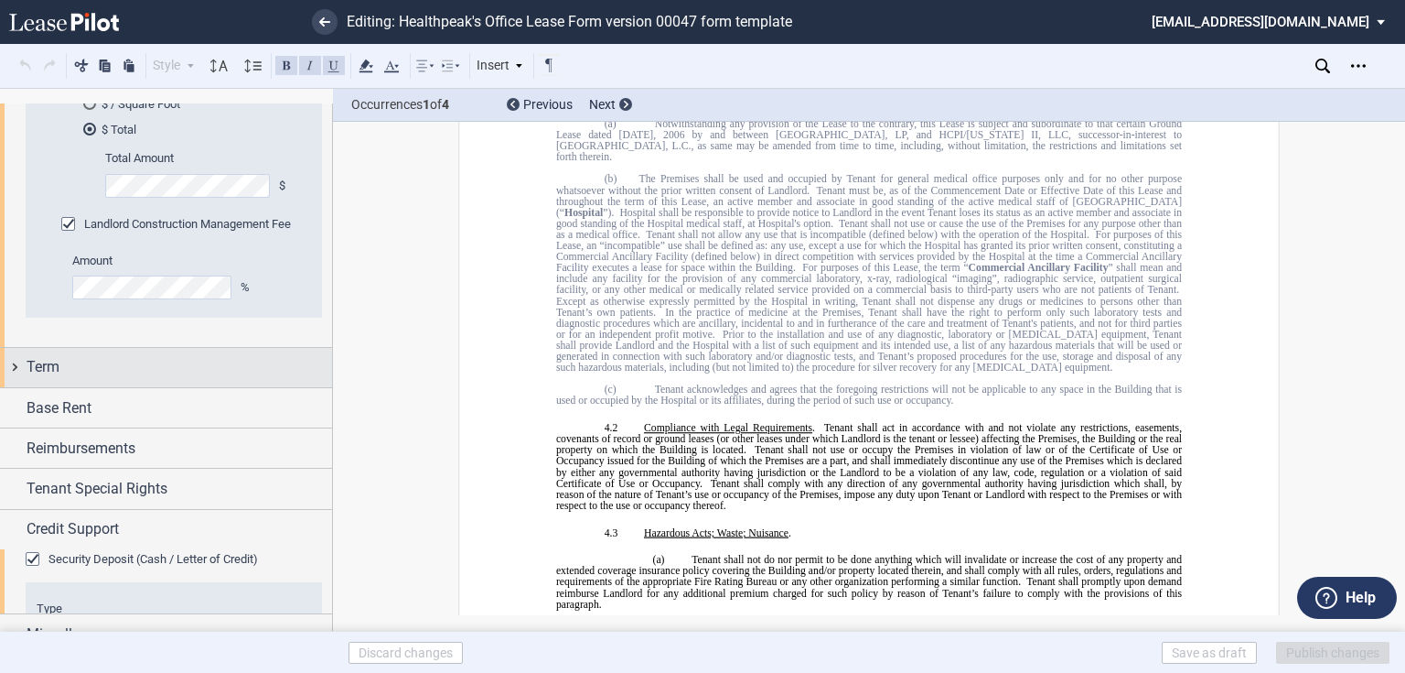
scroll to position [1540, 0]
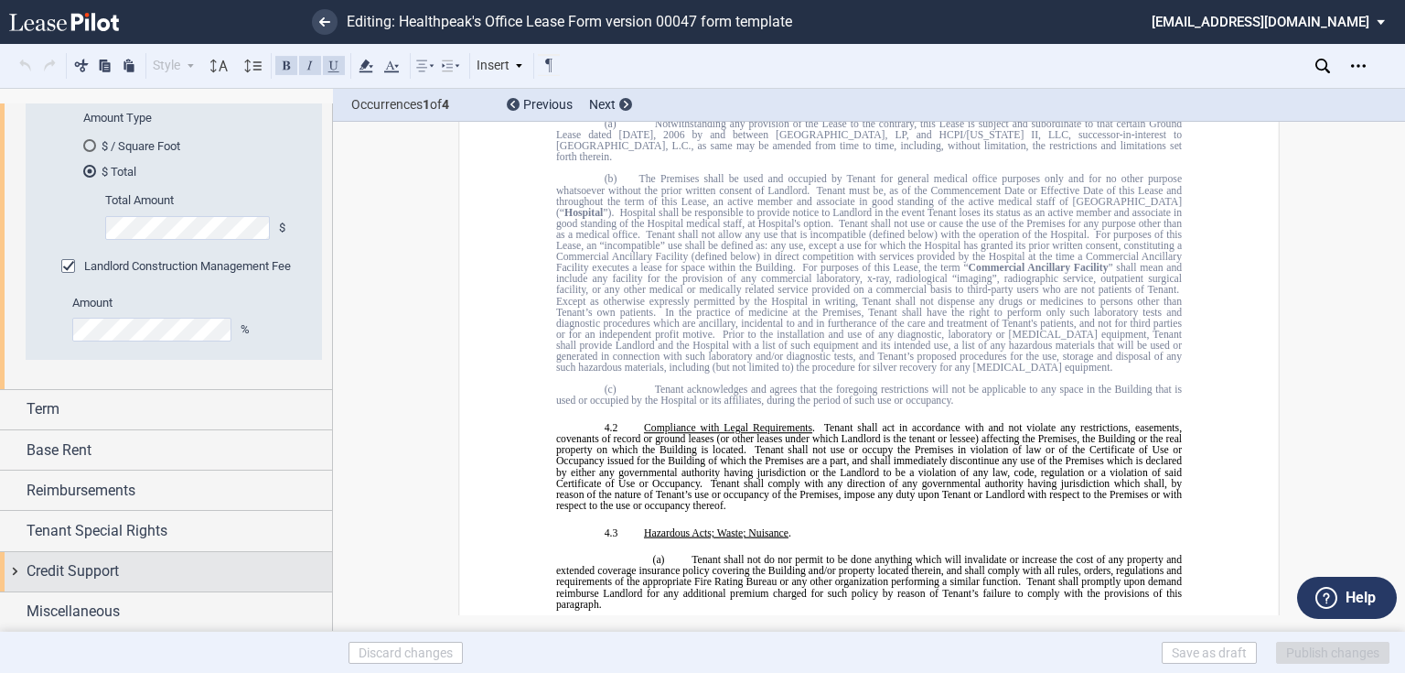
click at [73, 556] on div "Credit Support" at bounding box center [166, 571] width 332 height 39
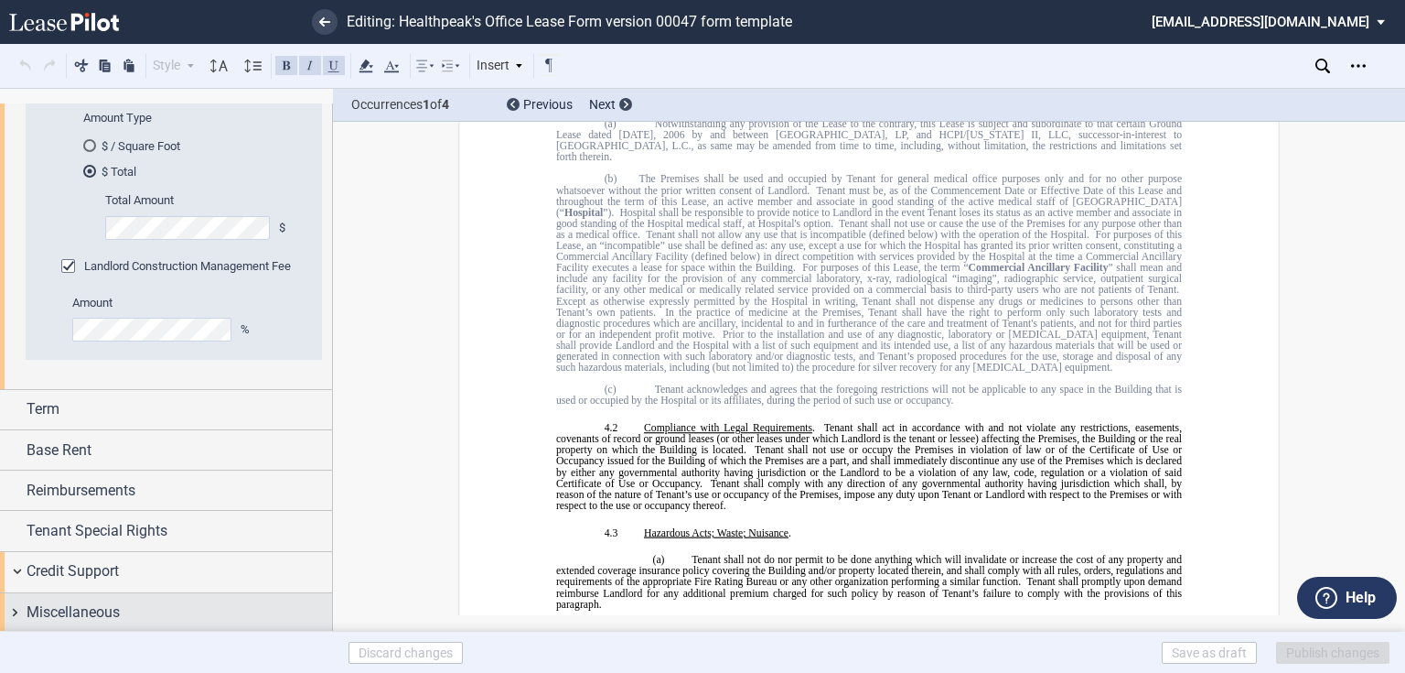
scroll to position [1541, 0]
click at [63, 620] on span "Miscellaneous" at bounding box center [73, 611] width 93 height 22
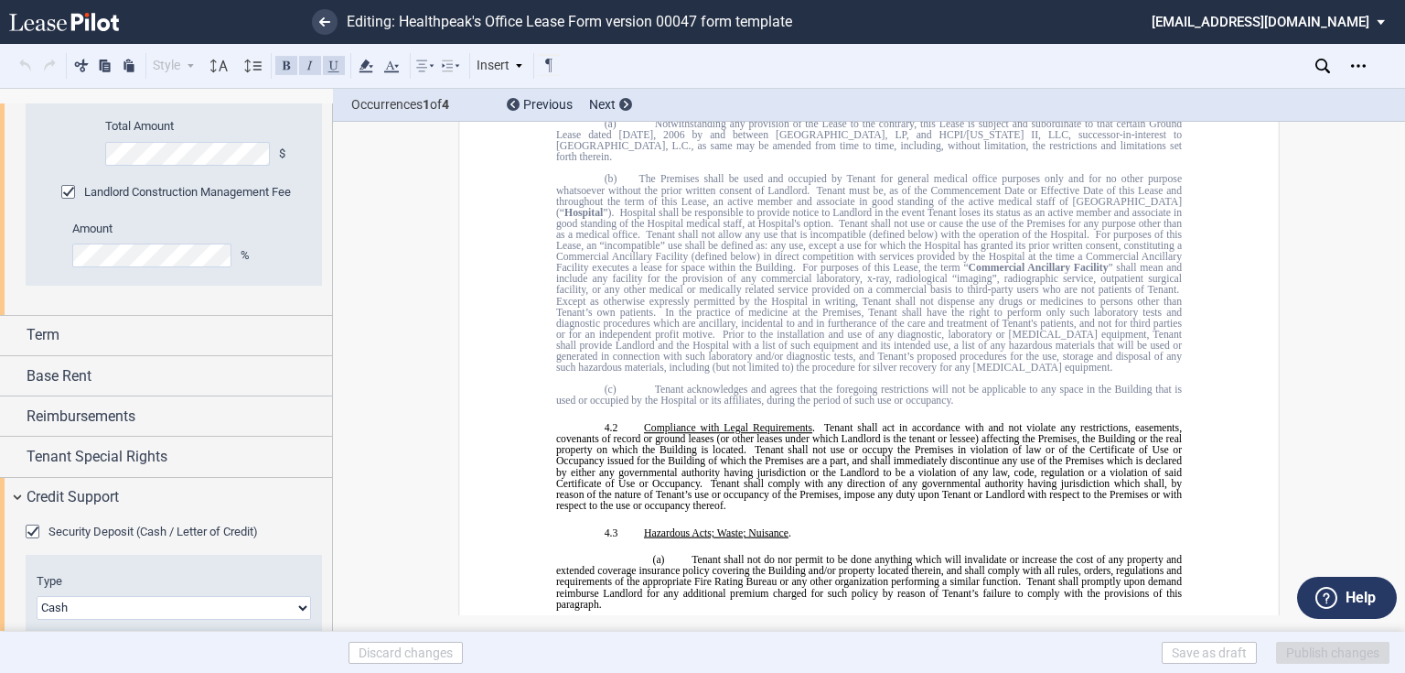
click at [90, 524] on span "Security Deposit (Cash / Letter of Credit)" at bounding box center [153, 531] width 210 height 14
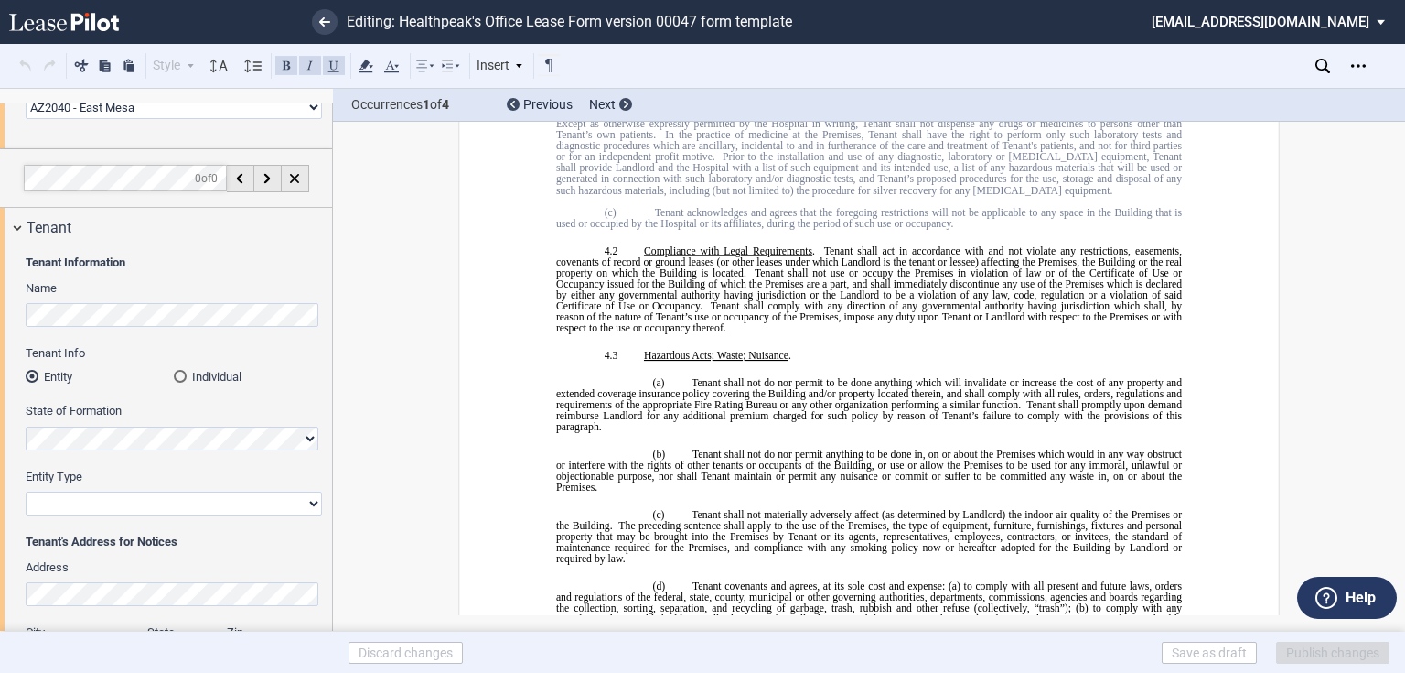
scroll to position [0, 0]
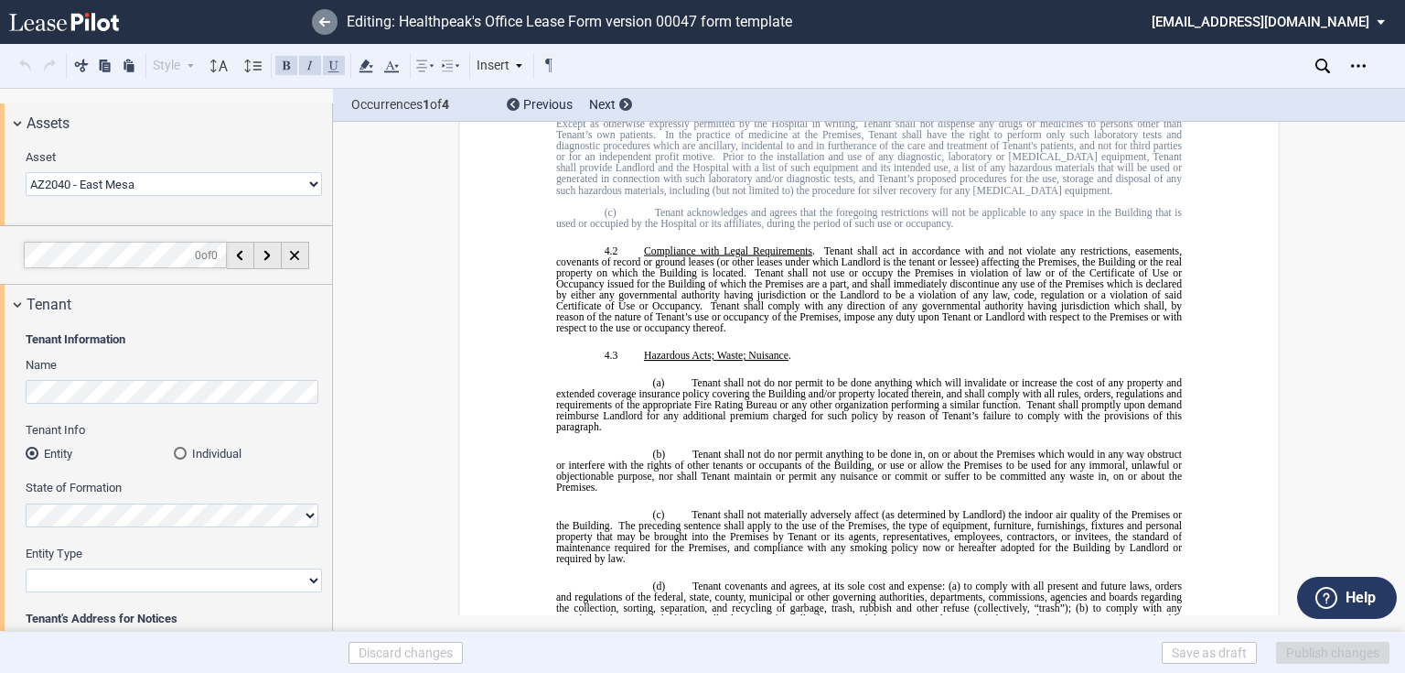
click at [329, 26] on icon at bounding box center [324, 21] width 11 height 9
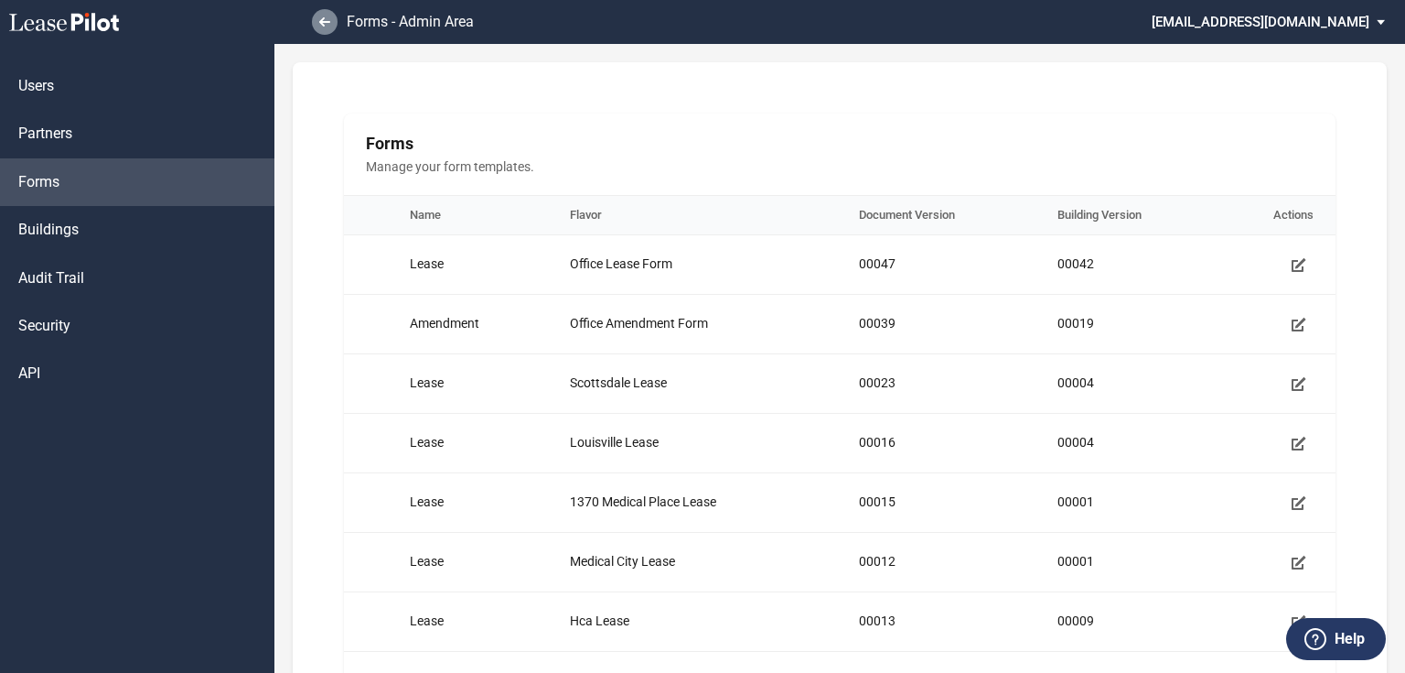
click at [317, 19] on link at bounding box center [325, 22] width 26 height 26
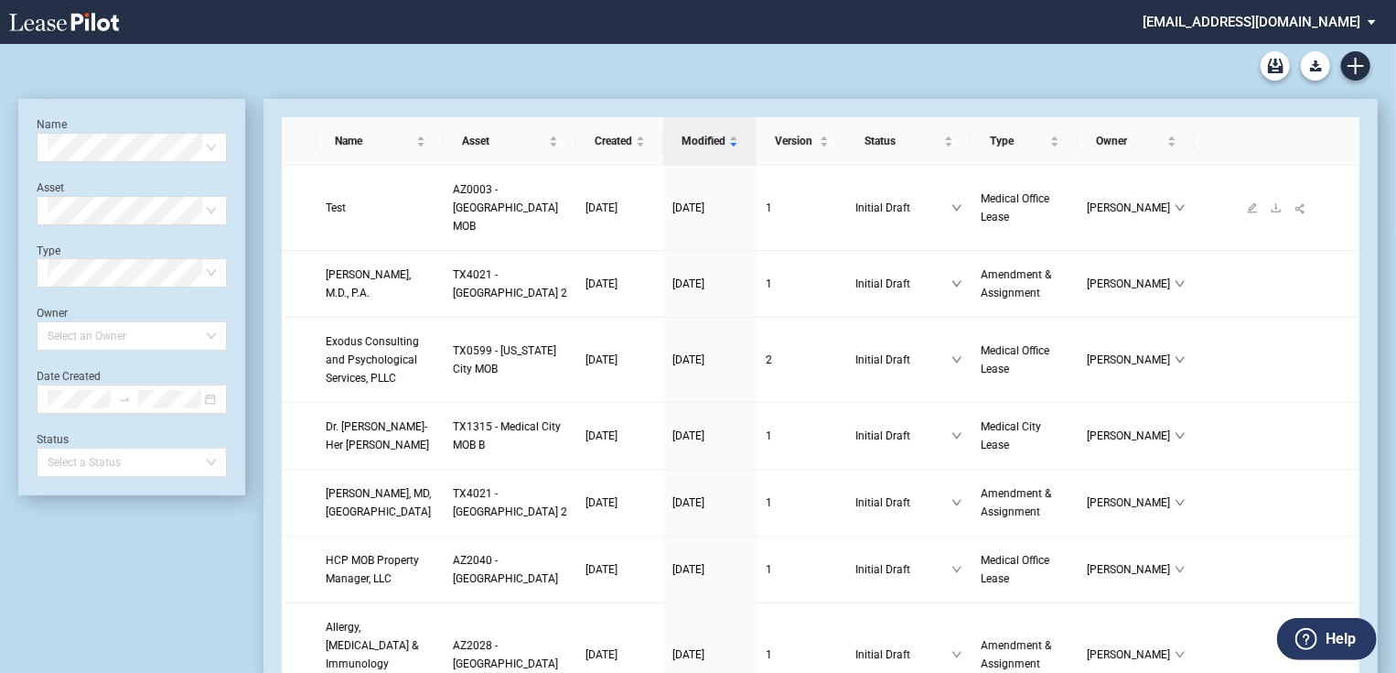
click at [346, 207] on link "Test" at bounding box center [380, 208] width 109 height 18
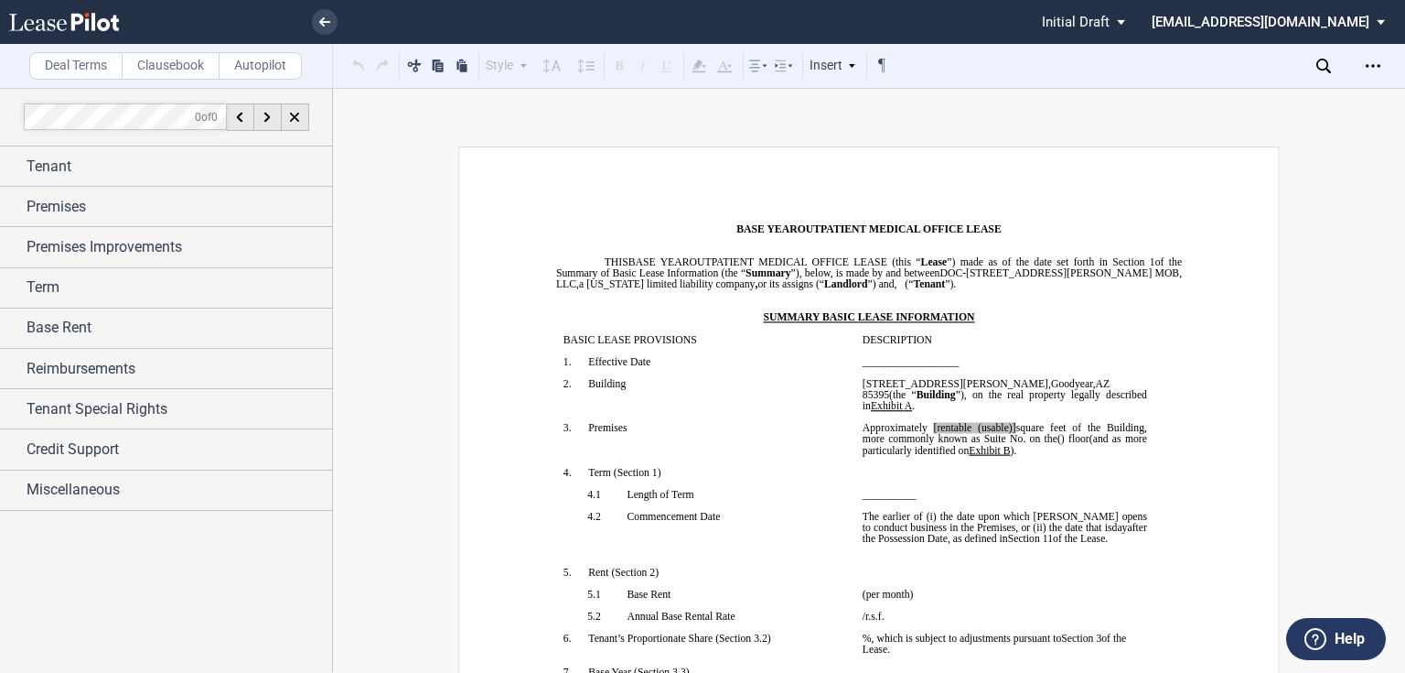
click at [167, 69] on label "Clausebook" at bounding box center [171, 65] width 98 height 27
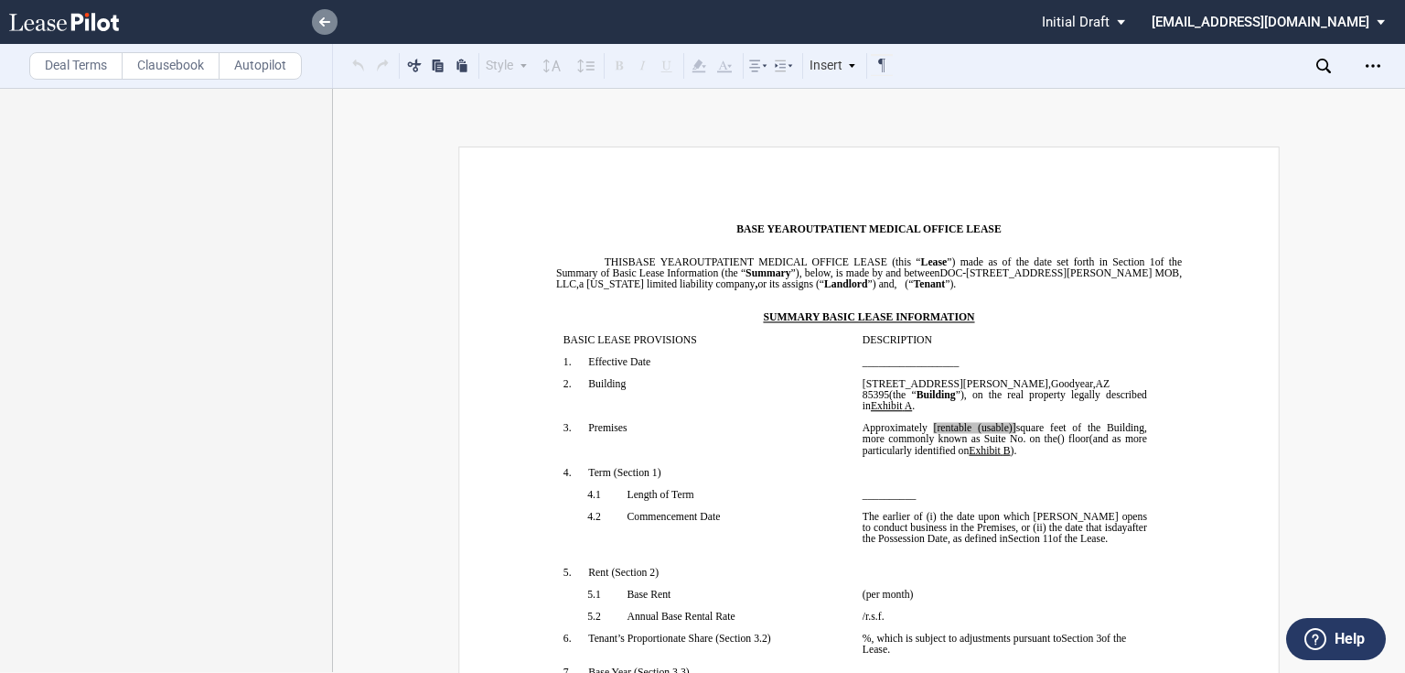
click at [316, 13] on link at bounding box center [325, 22] width 26 height 26
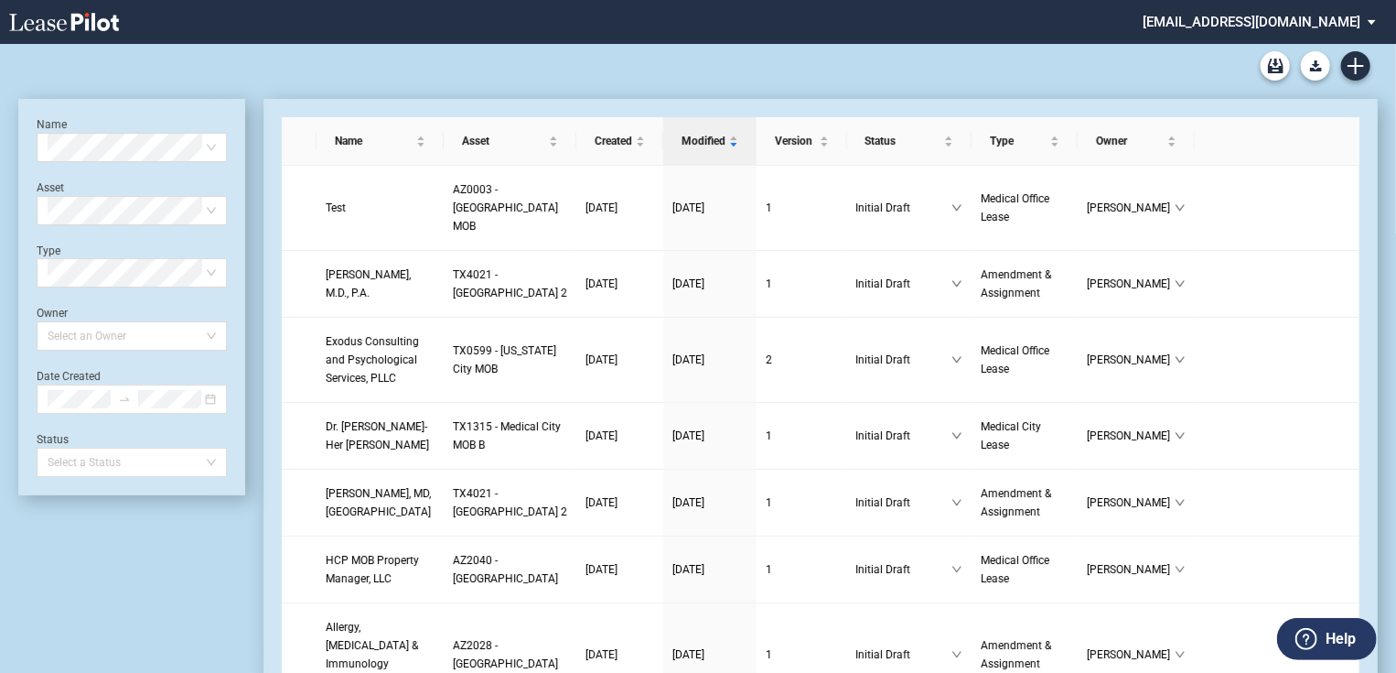
click at [1294, 24] on md-select "[EMAIL_ADDRESS][DOMAIN_NAME] Admin Area Settings Sign Out" at bounding box center [1266, 20] width 251 height 41
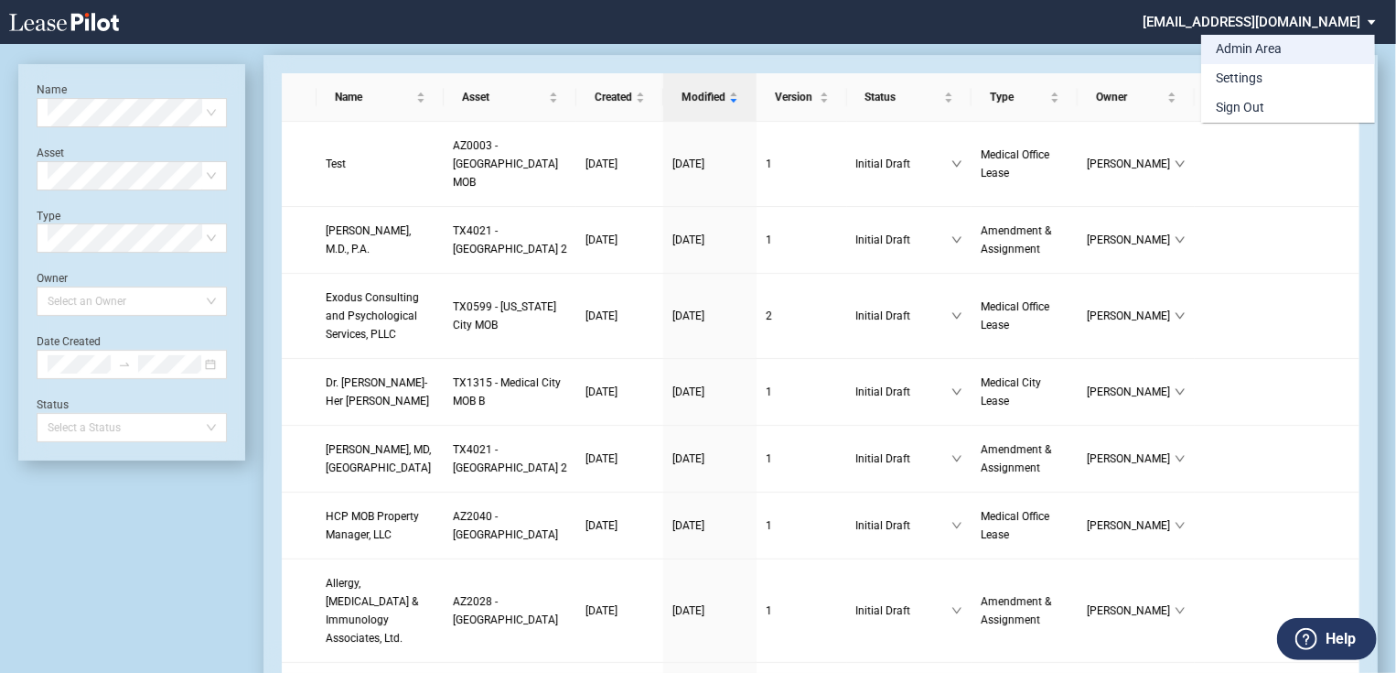
click at [1254, 45] on div "Admin Area" at bounding box center [1249, 49] width 66 height 18
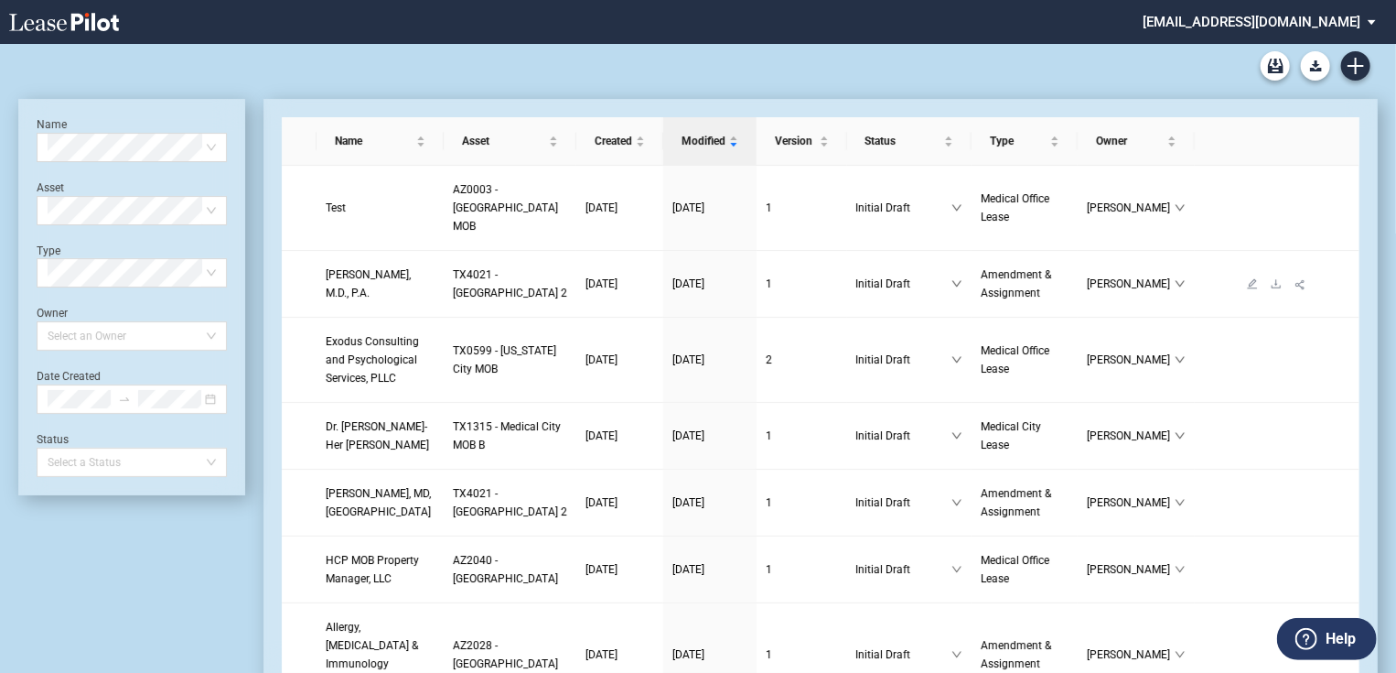
scroll to position [44, 0]
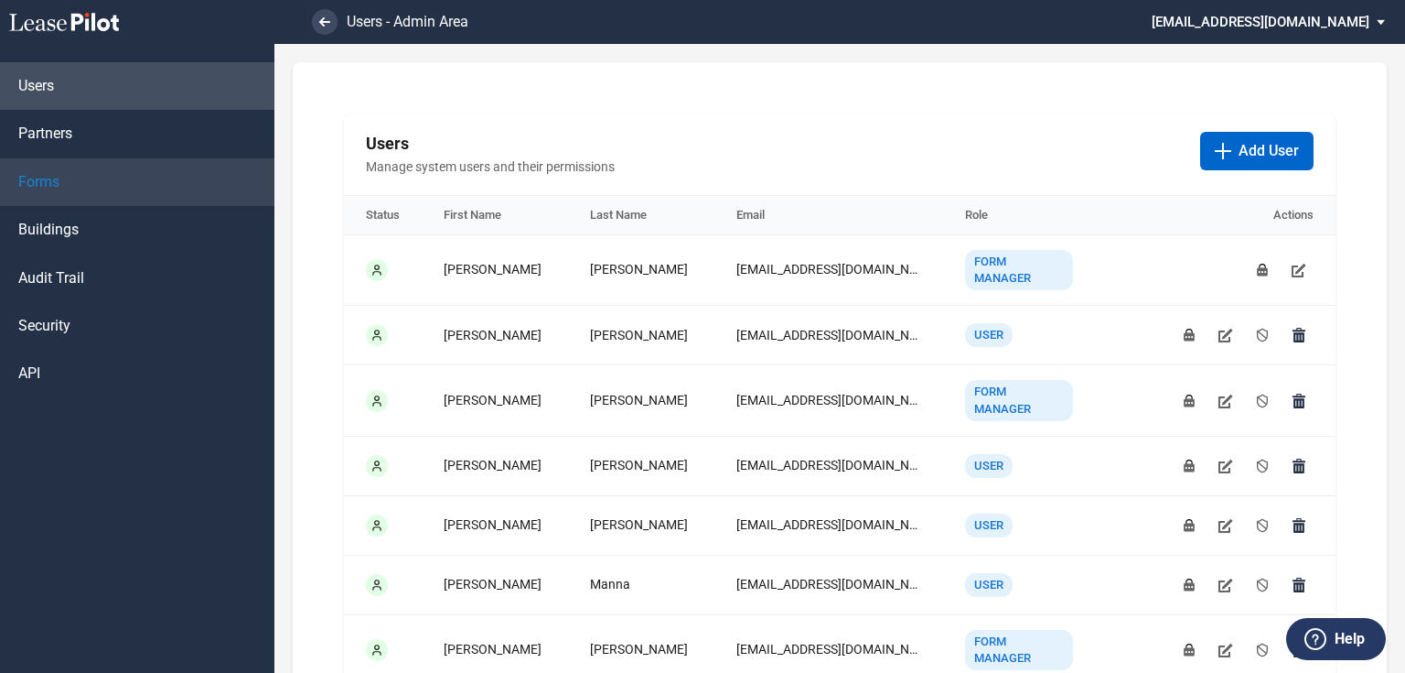
click at [60, 182] on link "Forms" at bounding box center [137, 182] width 275 height 48
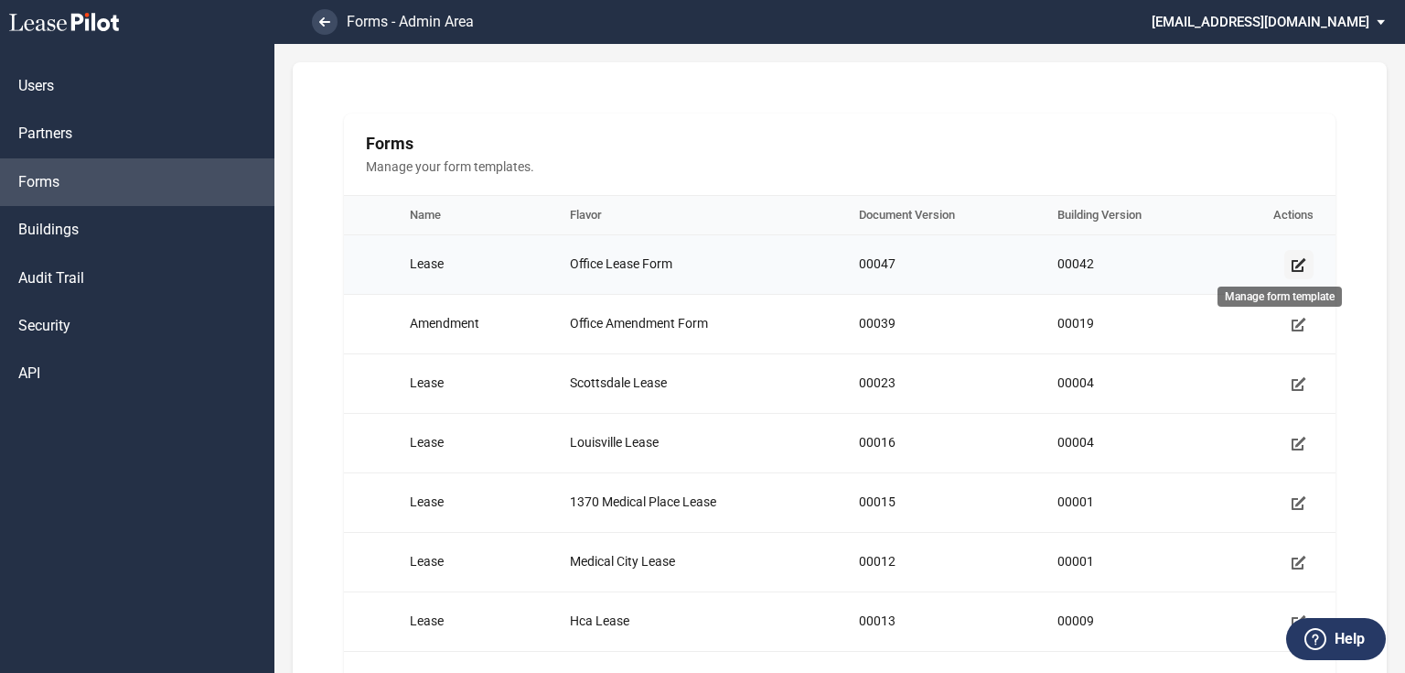
click at [1292, 266] on use "Manage form template" at bounding box center [1299, 265] width 15 height 14
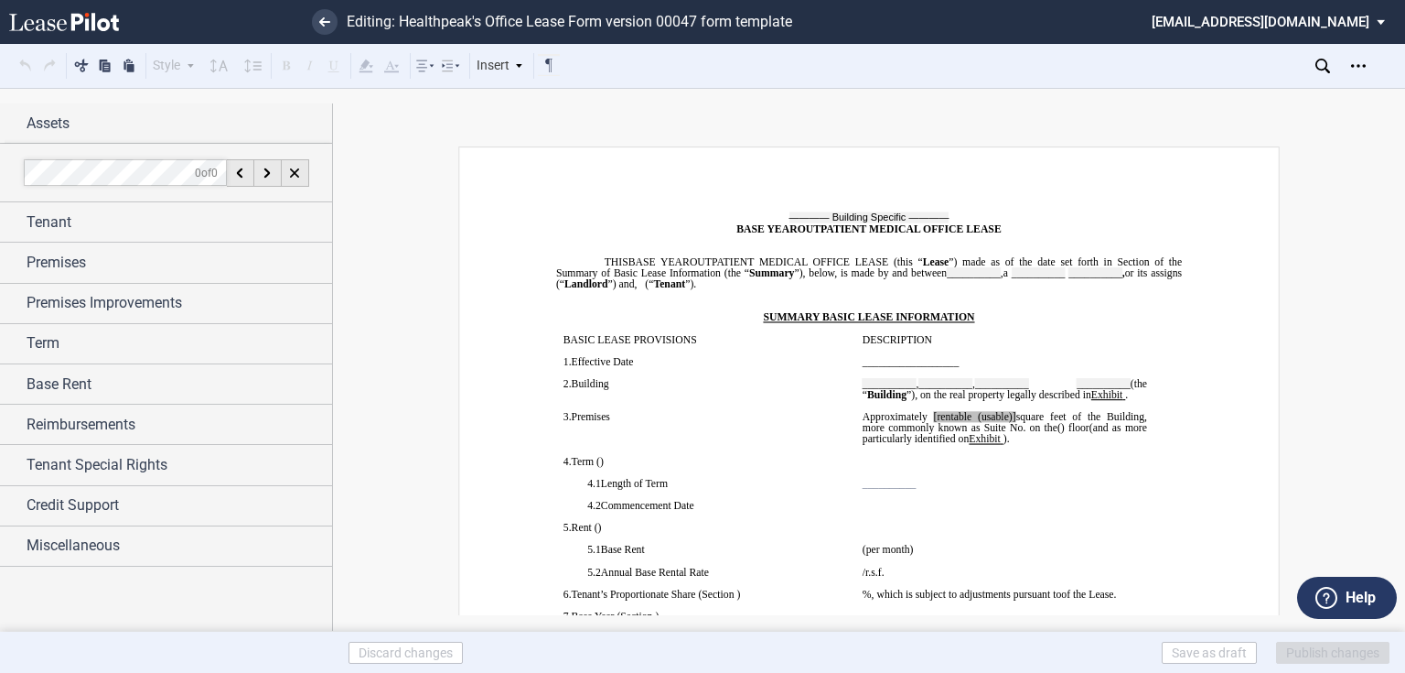
click at [123, 512] on div at bounding box center [702, 336] width 1405 height 673
click at [118, 500] on div at bounding box center [702, 336] width 1405 height 673
click at [117, 447] on div at bounding box center [702, 336] width 1405 height 673
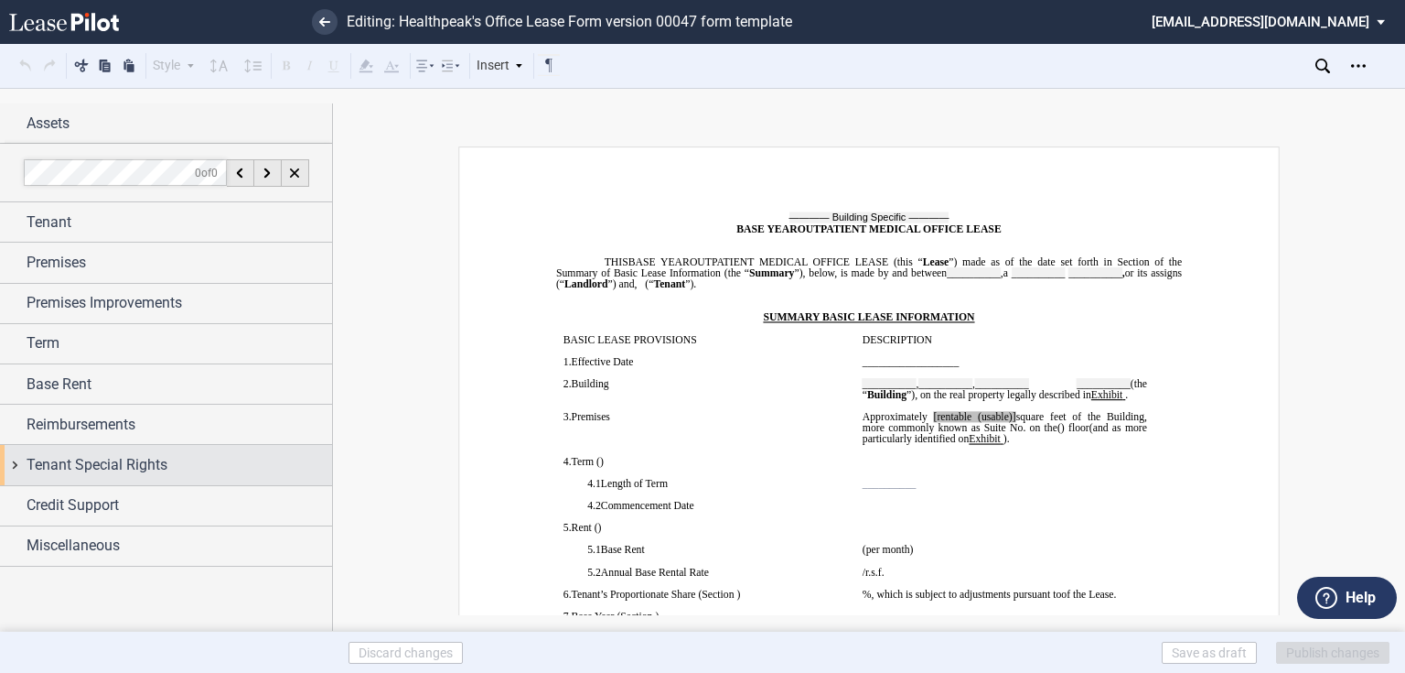
click at [121, 465] on span "Tenant Special Rights" at bounding box center [97, 465] width 141 height 22
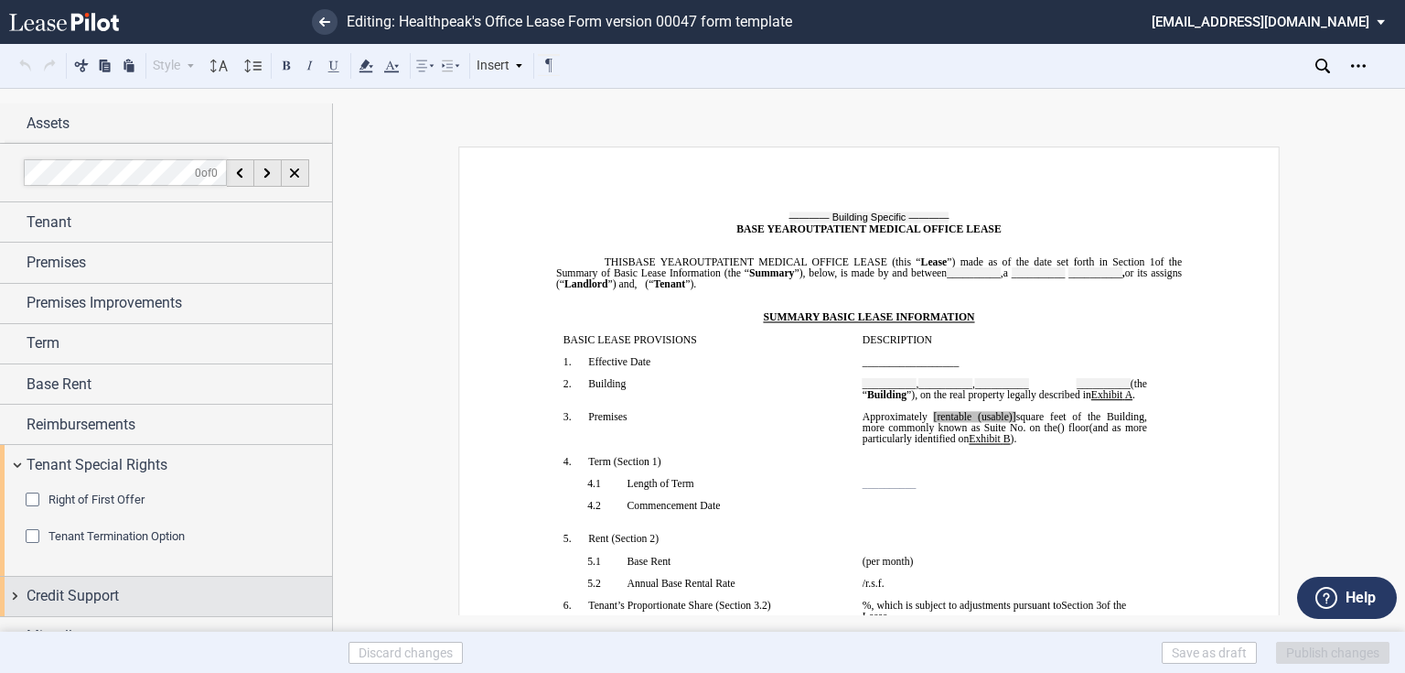
click at [113, 576] on div "Credit Support" at bounding box center [166, 595] width 332 height 39
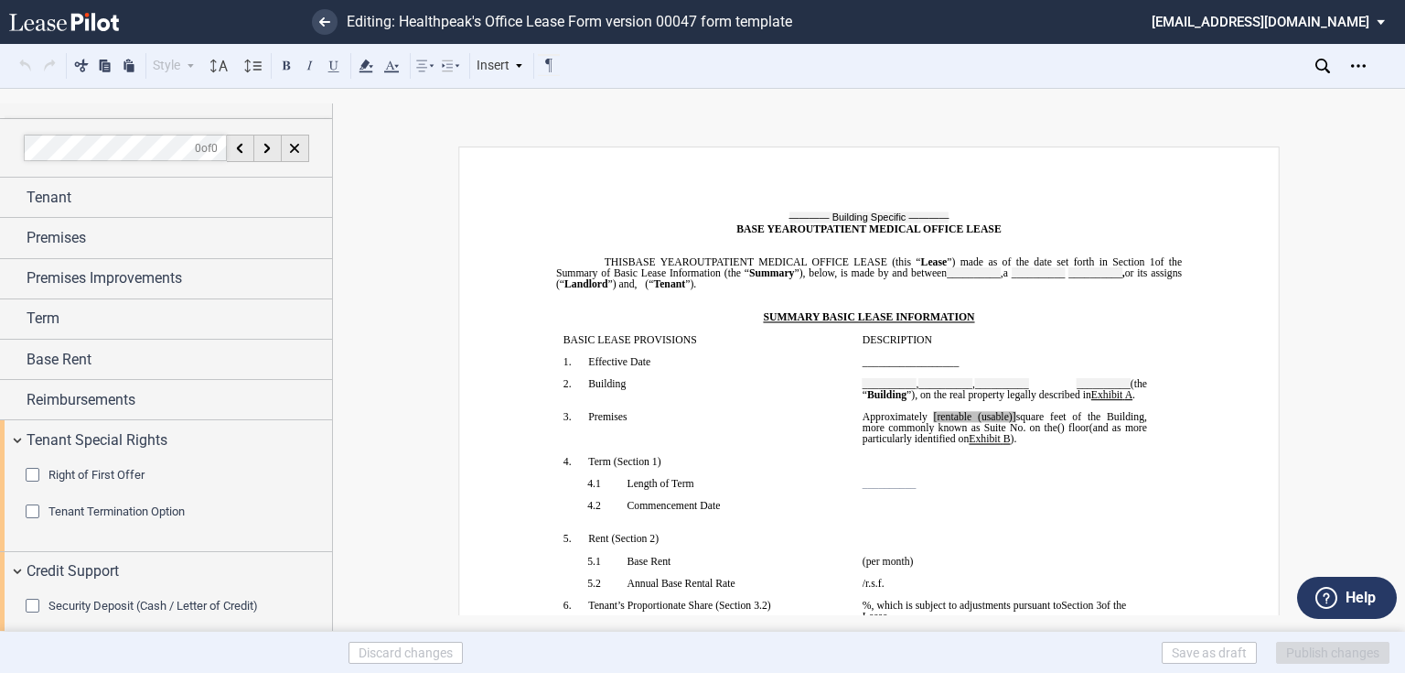
click at [36, 598] on div "Security Deposit (Cash / Letter of Credit)" at bounding box center [35, 607] width 18 height 18
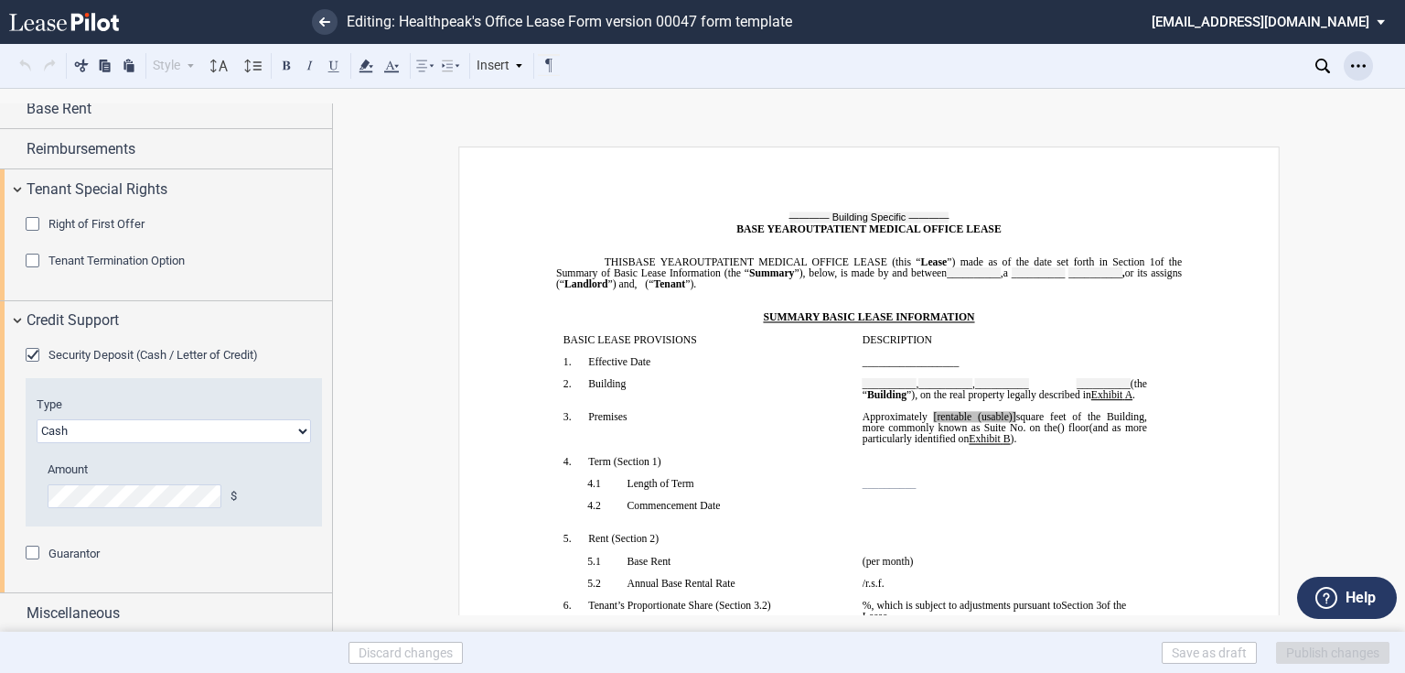
click at [1357, 62] on icon "Open Lease options menu" at bounding box center [1358, 66] width 15 height 15
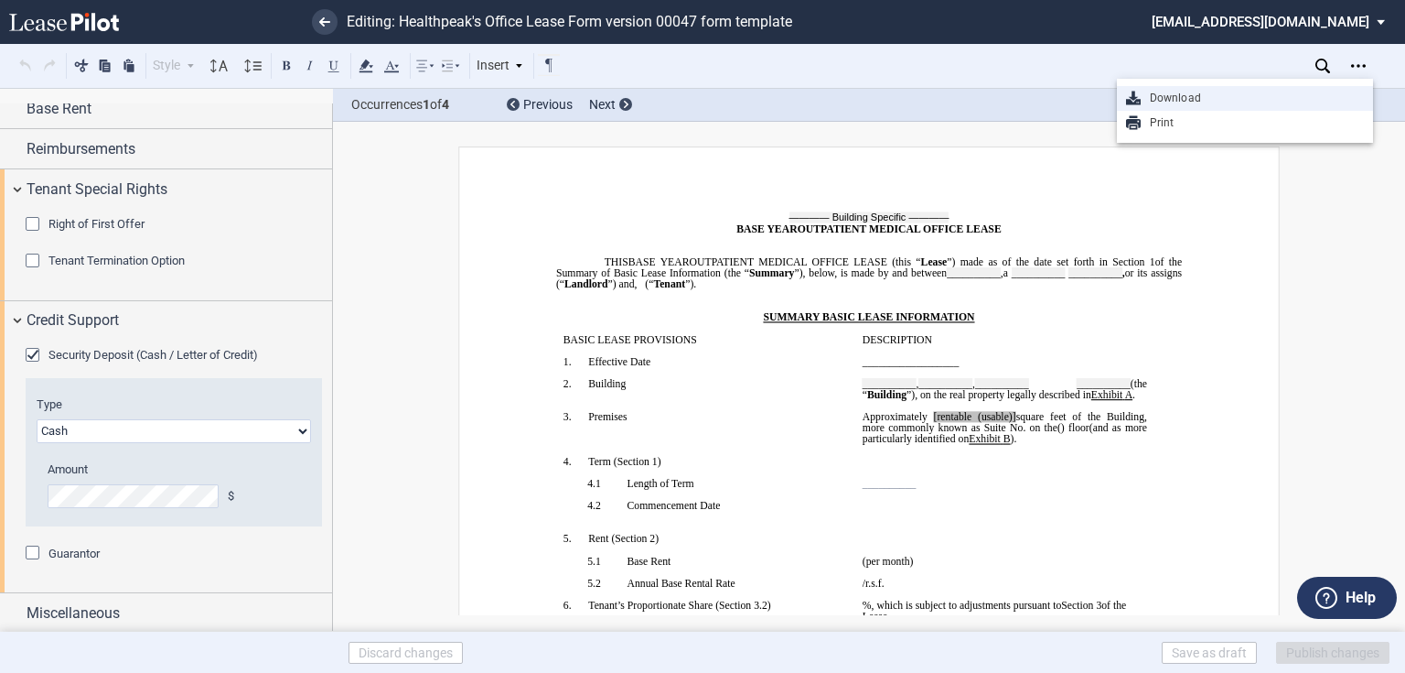
scroll to position [458, 0]
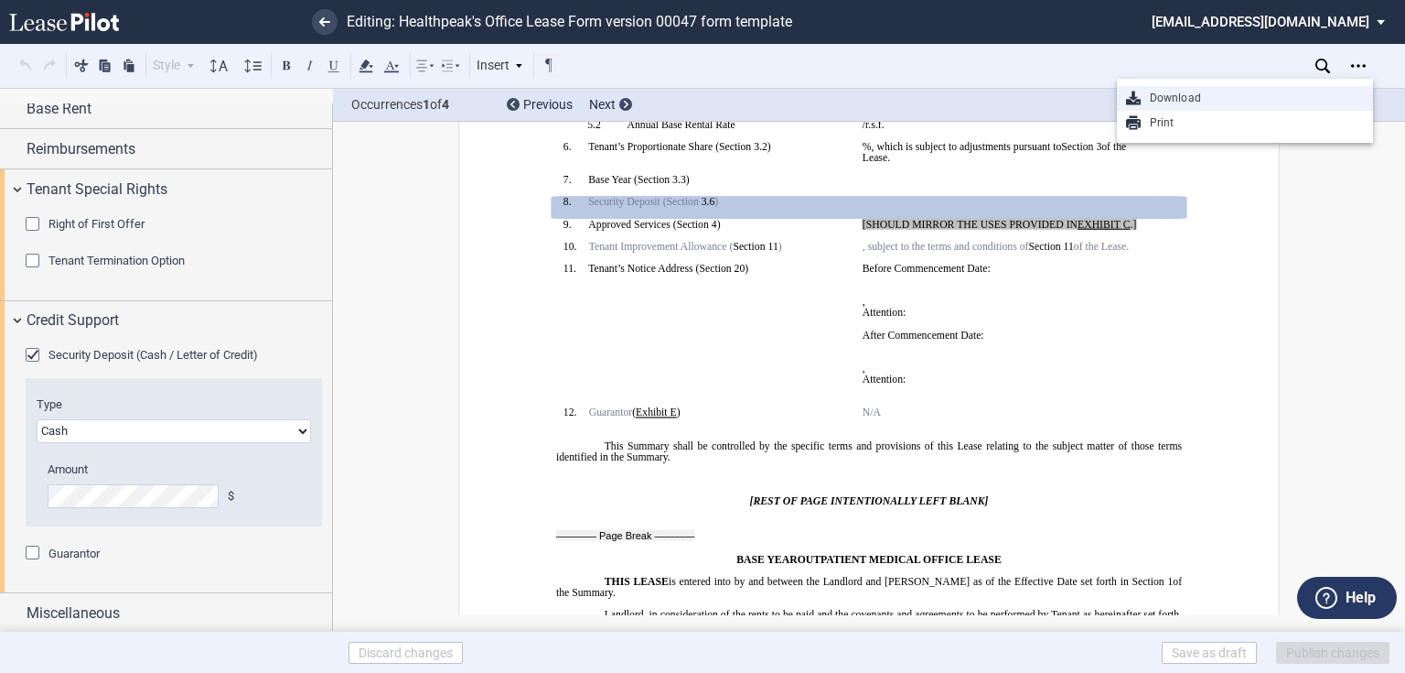
click at [1252, 99] on div "Download" at bounding box center [1252, 99] width 223 height 16
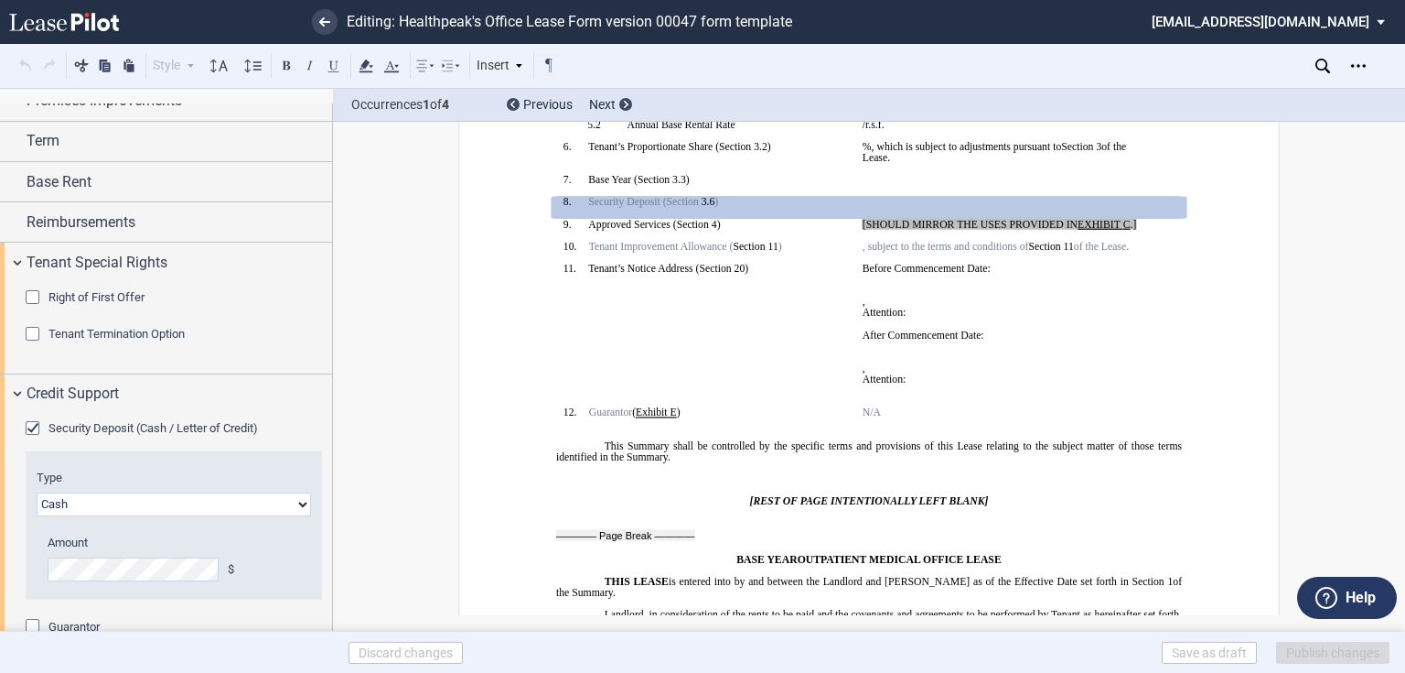
scroll to position [129, 0]
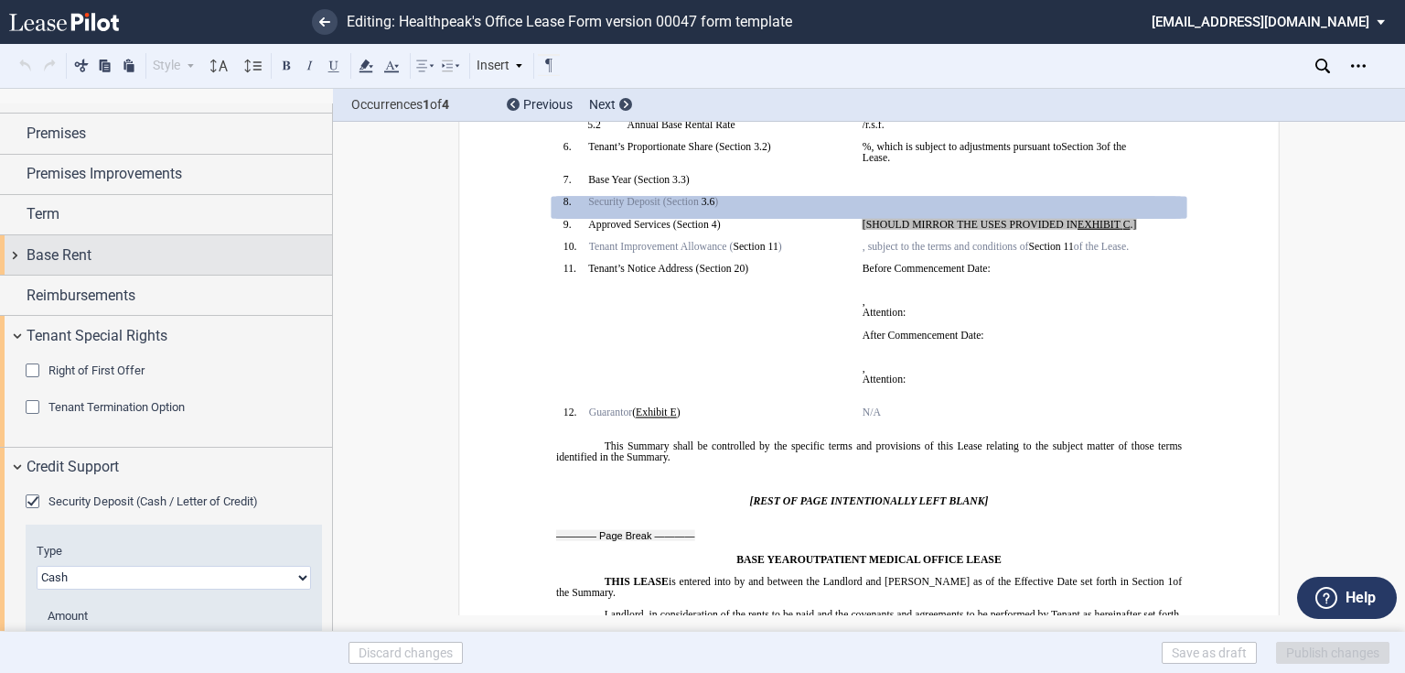
click at [96, 235] on div "Base Rent" at bounding box center [166, 254] width 332 height 39
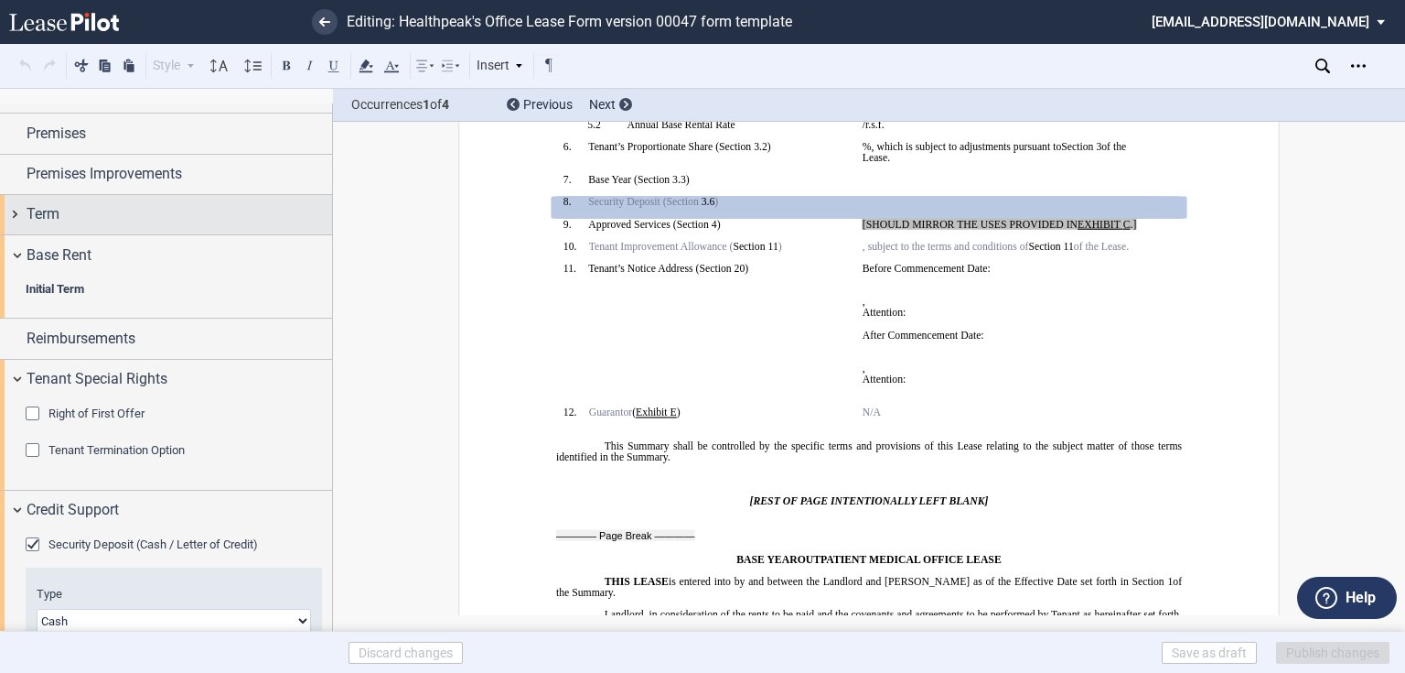
click at [76, 262] on span "Base Rent" at bounding box center [59, 255] width 65 height 22
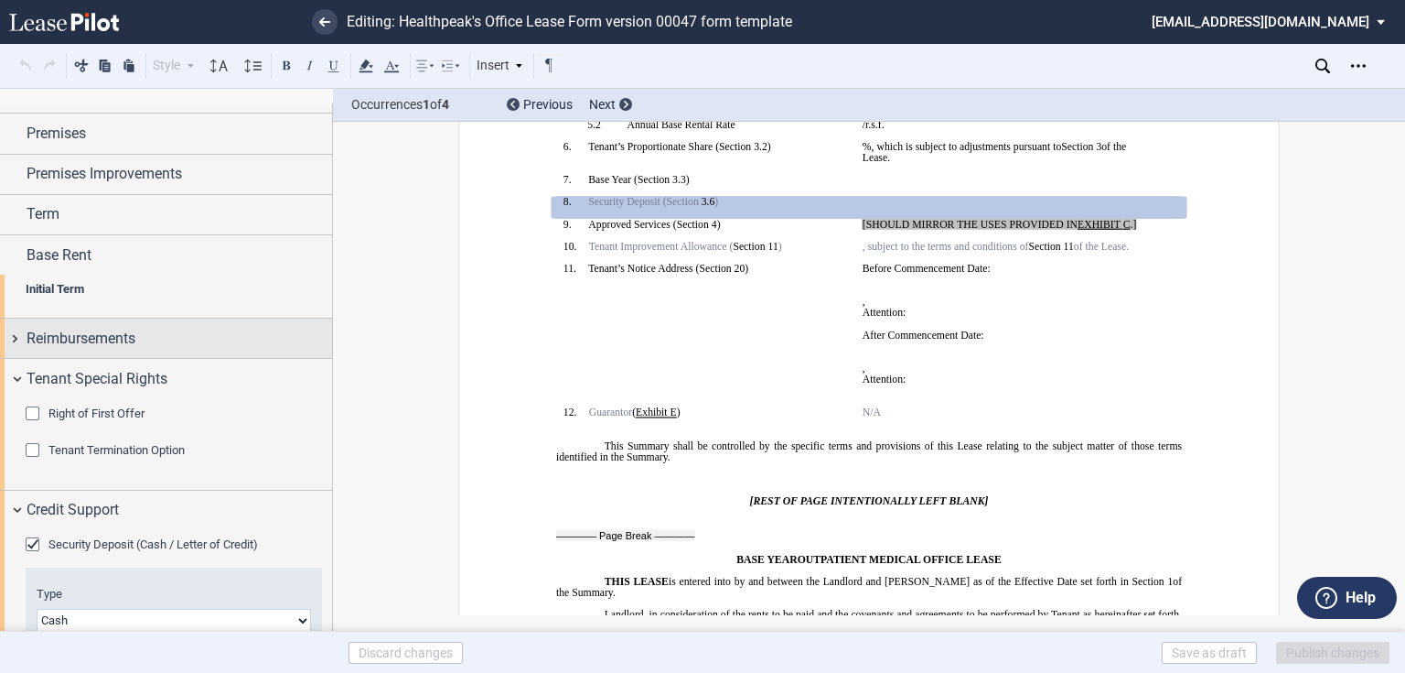
click at [58, 328] on span "Reimbursements" at bounding box center [81, 339] width 109 height 22
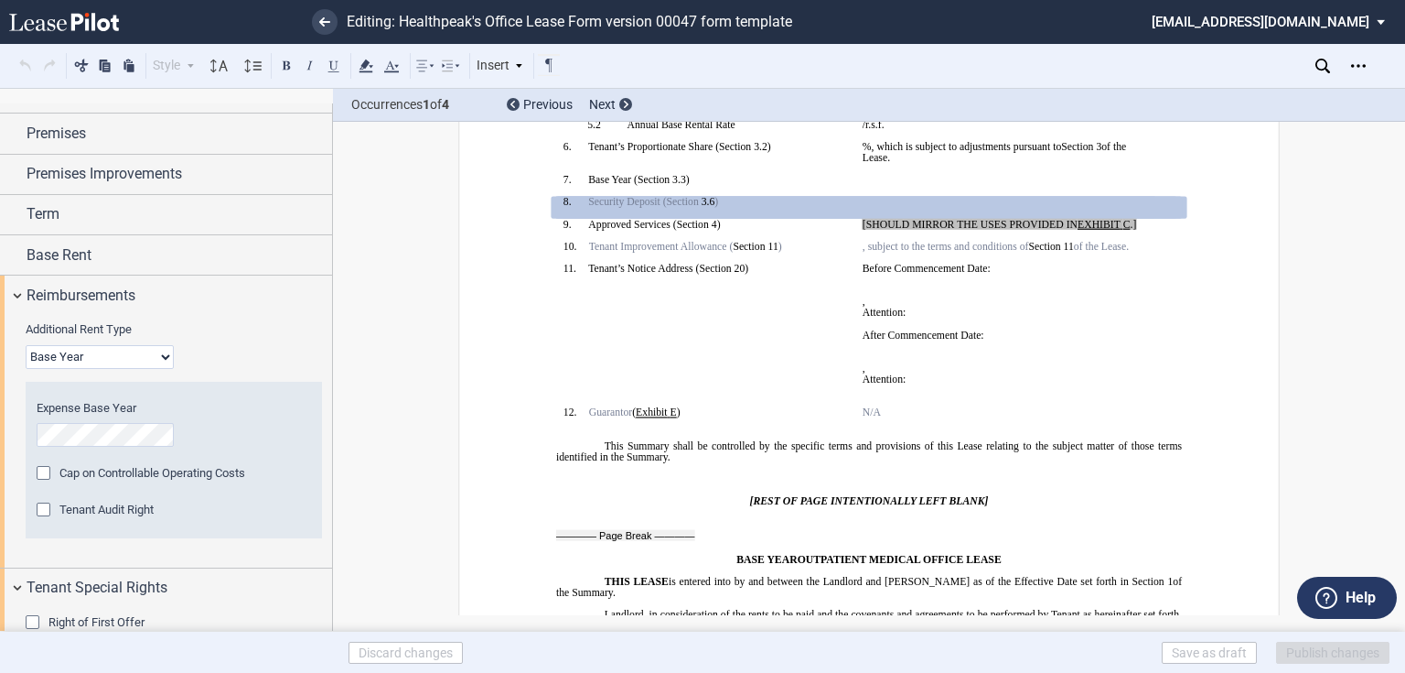
drag, startPoint x: 102, startPoint y: 355, endPoint x: 125, endPoint y: 351, distance: 24.1
click at [102, 355] on select "Base Year Triple Net" at bounding box center [100, 357] width 148 height 24
click at [128, 355] on select "Base Year Triple Net" at bounding box center [100, 357] width 148 height 24
click at [101, 359] on select "Base Year Triple Net" at bounding box center [100, 357] width 148 height 24
click at [102, 357] on select "Base Year Triple Net" at bounding box center [100, 357] width 148 height 24
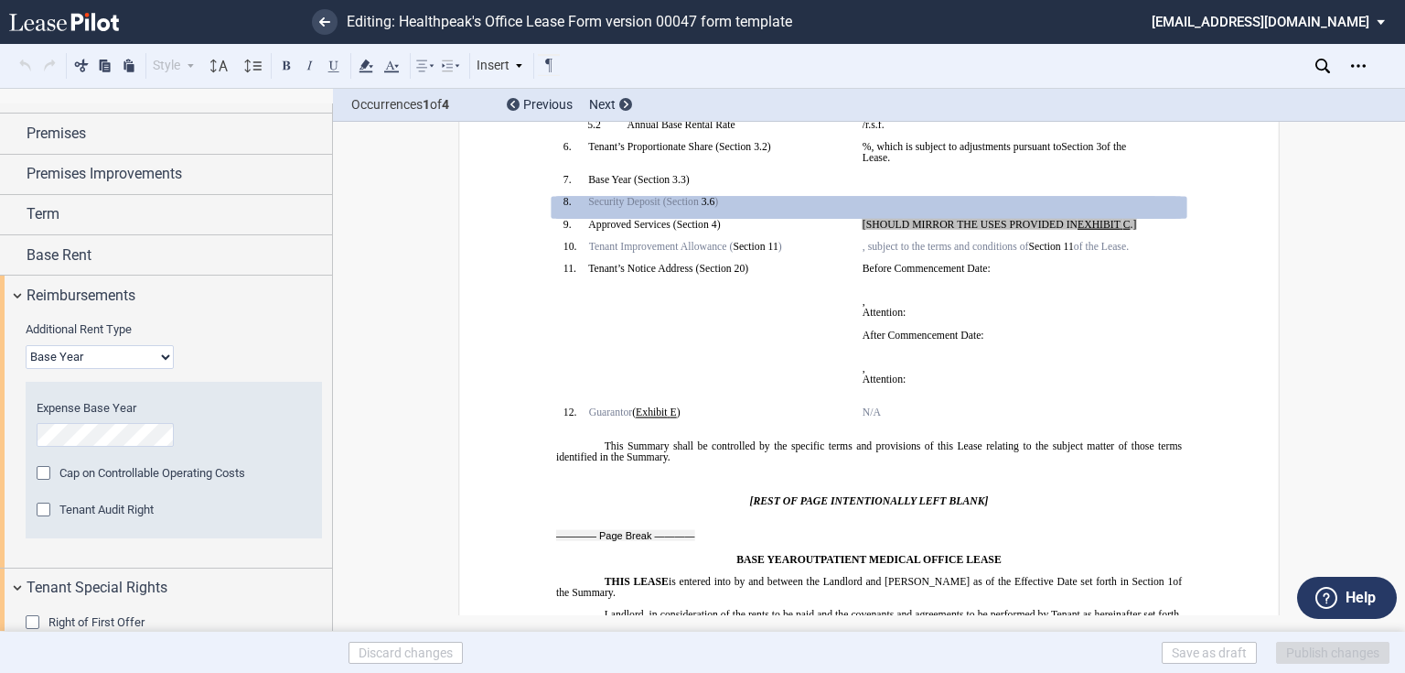
click at [136, 357] on select "Base Year Triple Net" at bounding box center [100, 357] width 148 height 24
select select "triple net"
click at [26, 345] on select "Base Year Triple Net" at bounding box center [100, 357] width 148 height 24
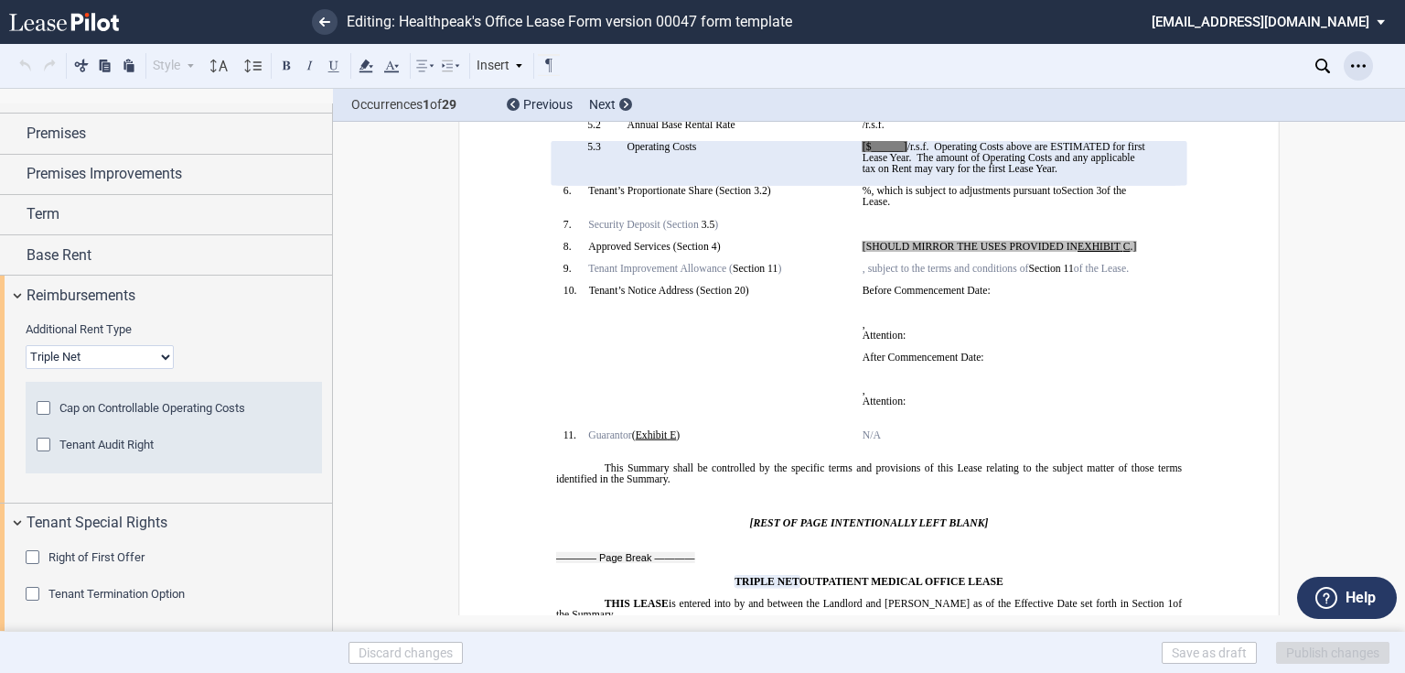
click at [1363, 67] on icon "Open Lease options menu" at bounding box center [1358, 66] width 15 height 15
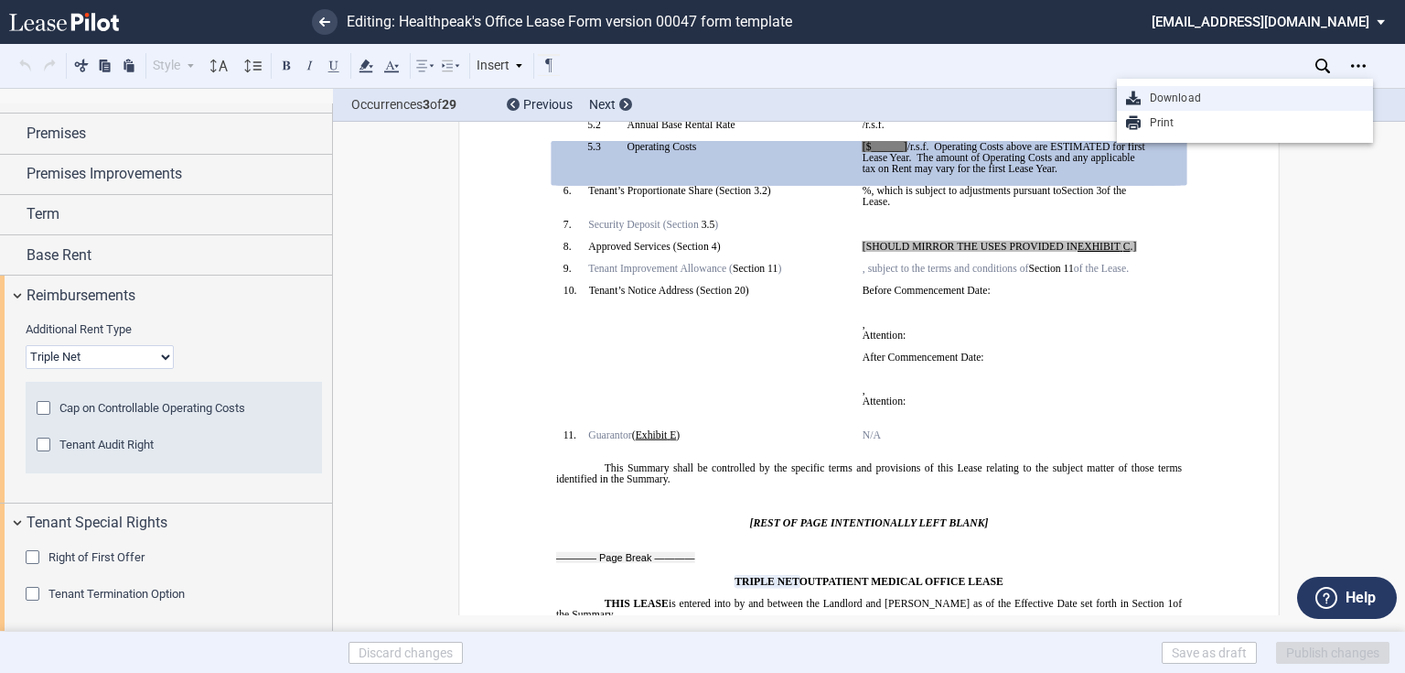
click at [1232, 99] on div "Download" at bounding box center [1252, 99] width 223 height 16
